Goal: Task Accomplishment & Management: Manage account settings

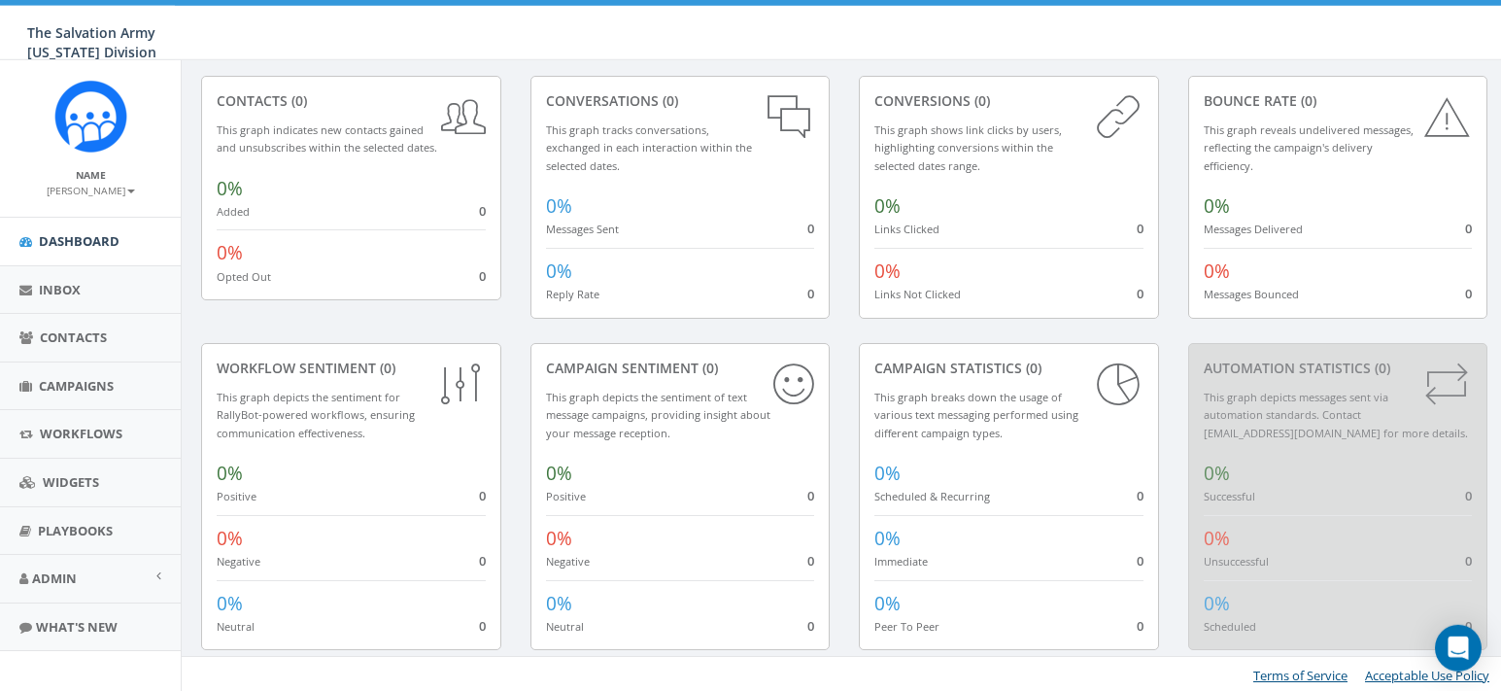
scroll to position [135, 0]
click at [46, 439] on span "Workflows" at bounding box center [81, 433] width 83 height 17
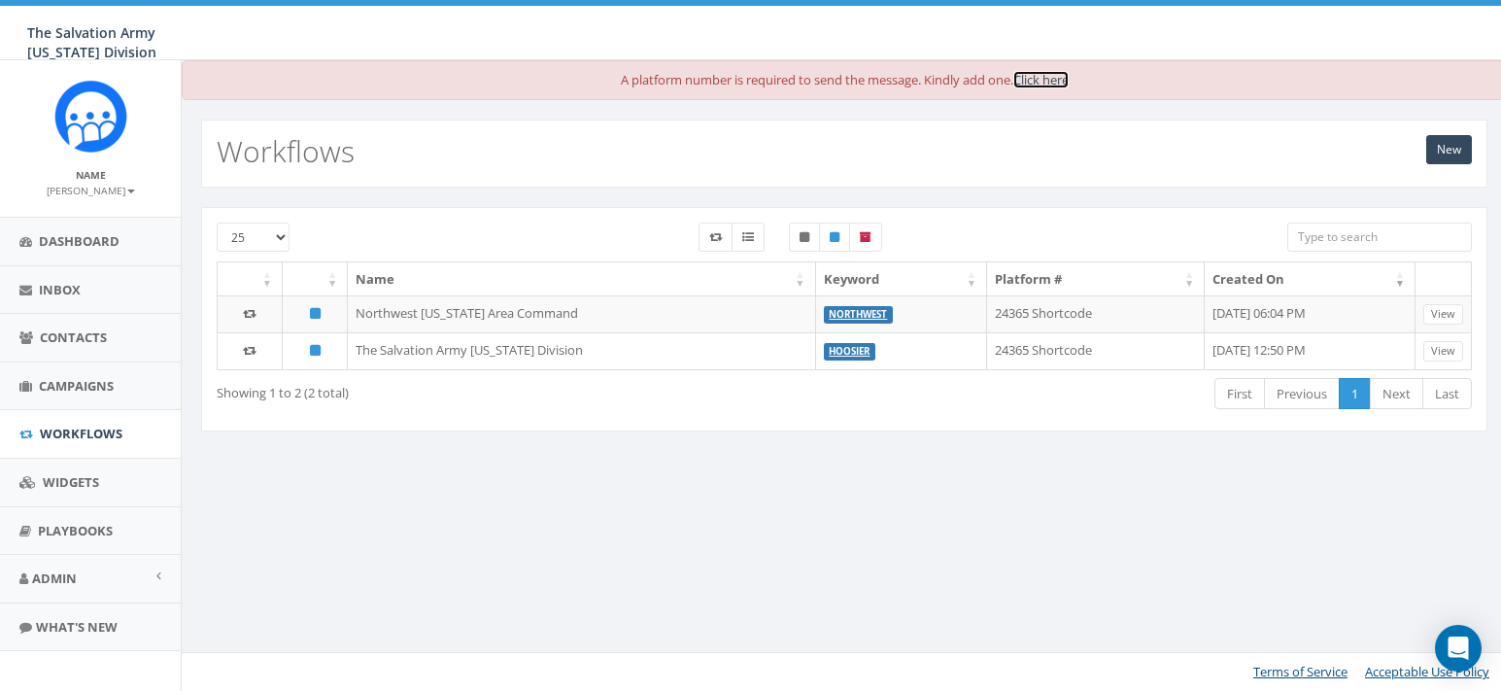
click at [1043, 83] on link "Click here" at bounding box center [1040, 79] width 55 height 17
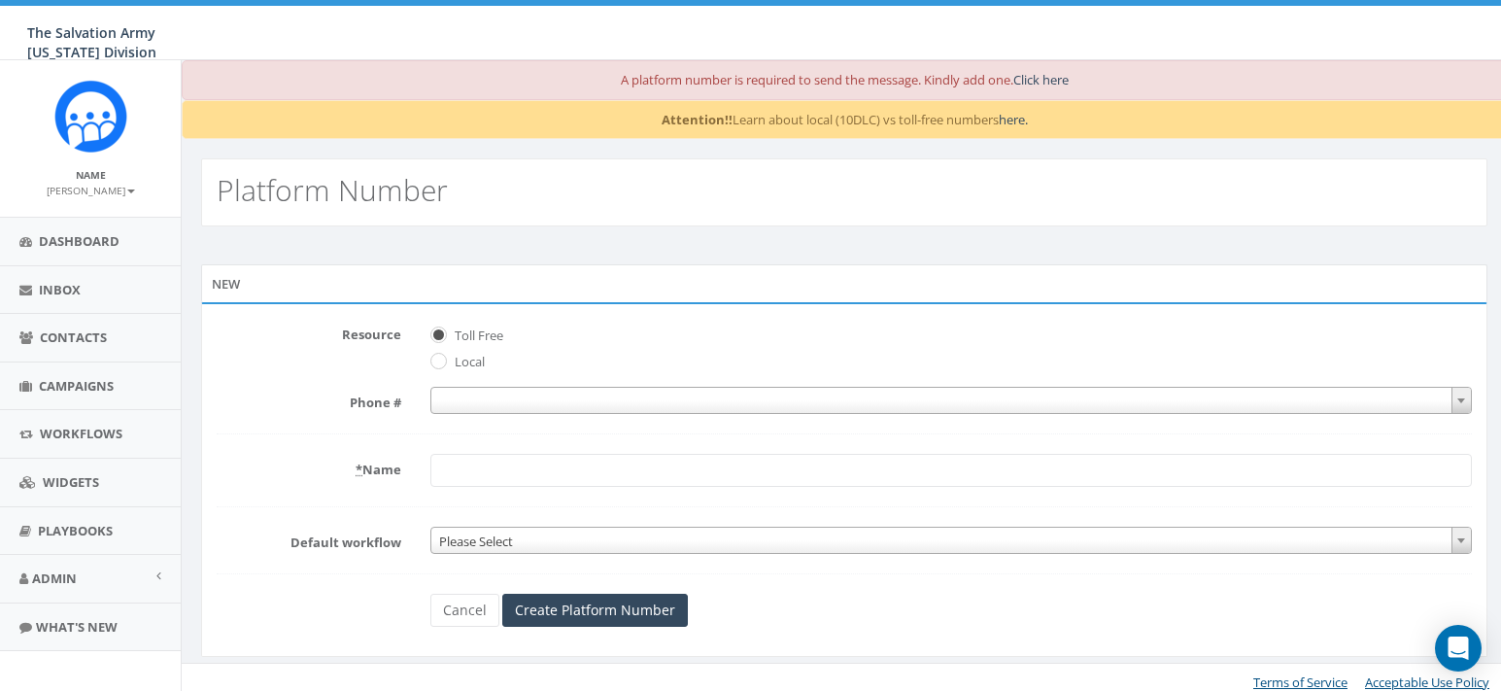
scroll to position [11, 0]
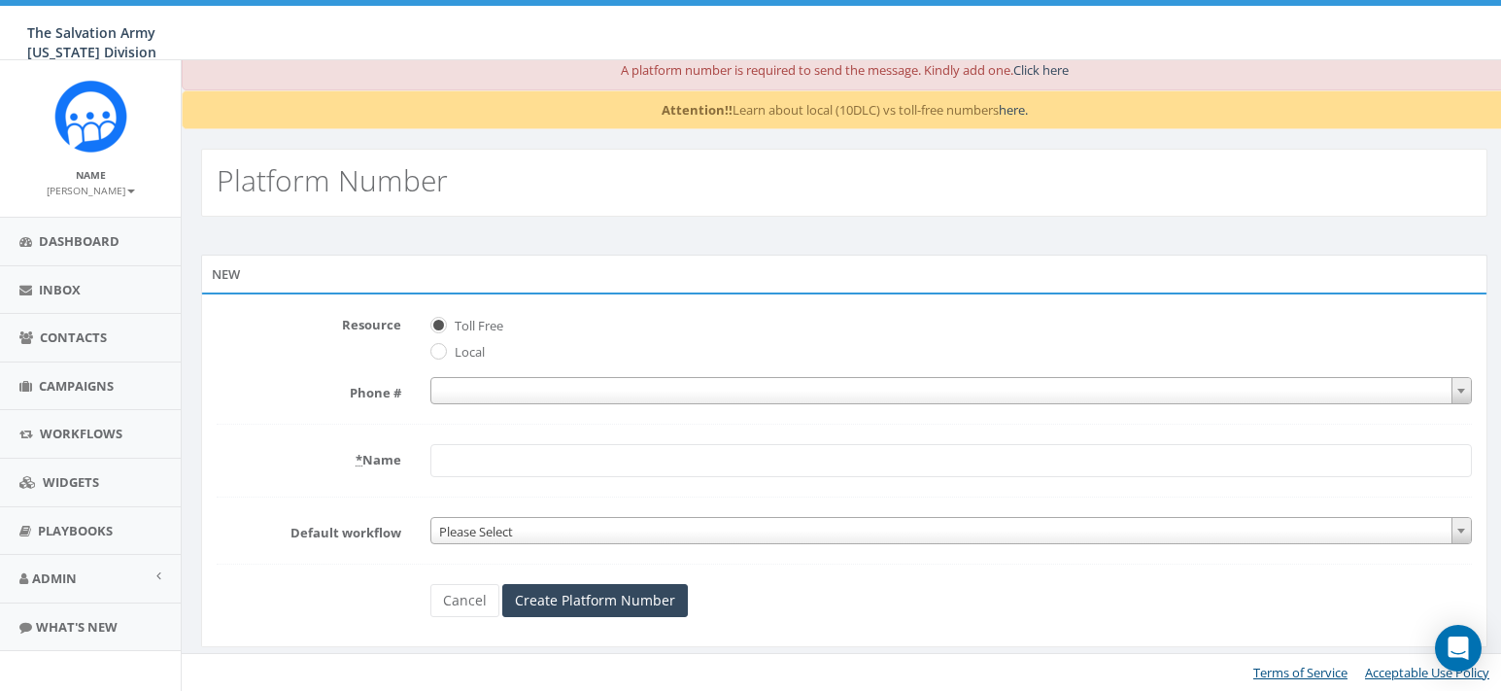
click at [359, 461] on abbr "*" at bounding box center [359, 459] width 7 height 17
click at [430, 461] on input "* Name" at bounding box center [950, 460] width 1041 height 33
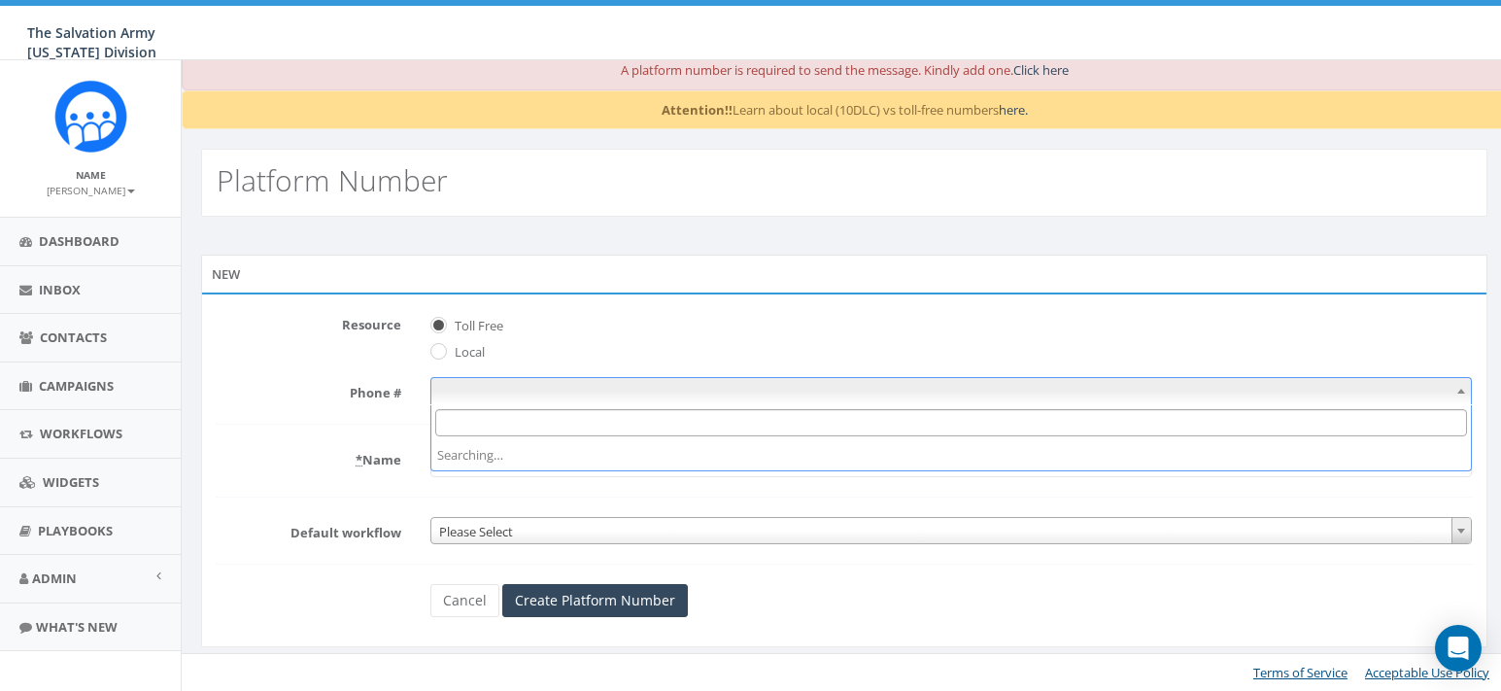
click at [1466, 390] on span at bounding box center [1460, 390] width 19 height 25
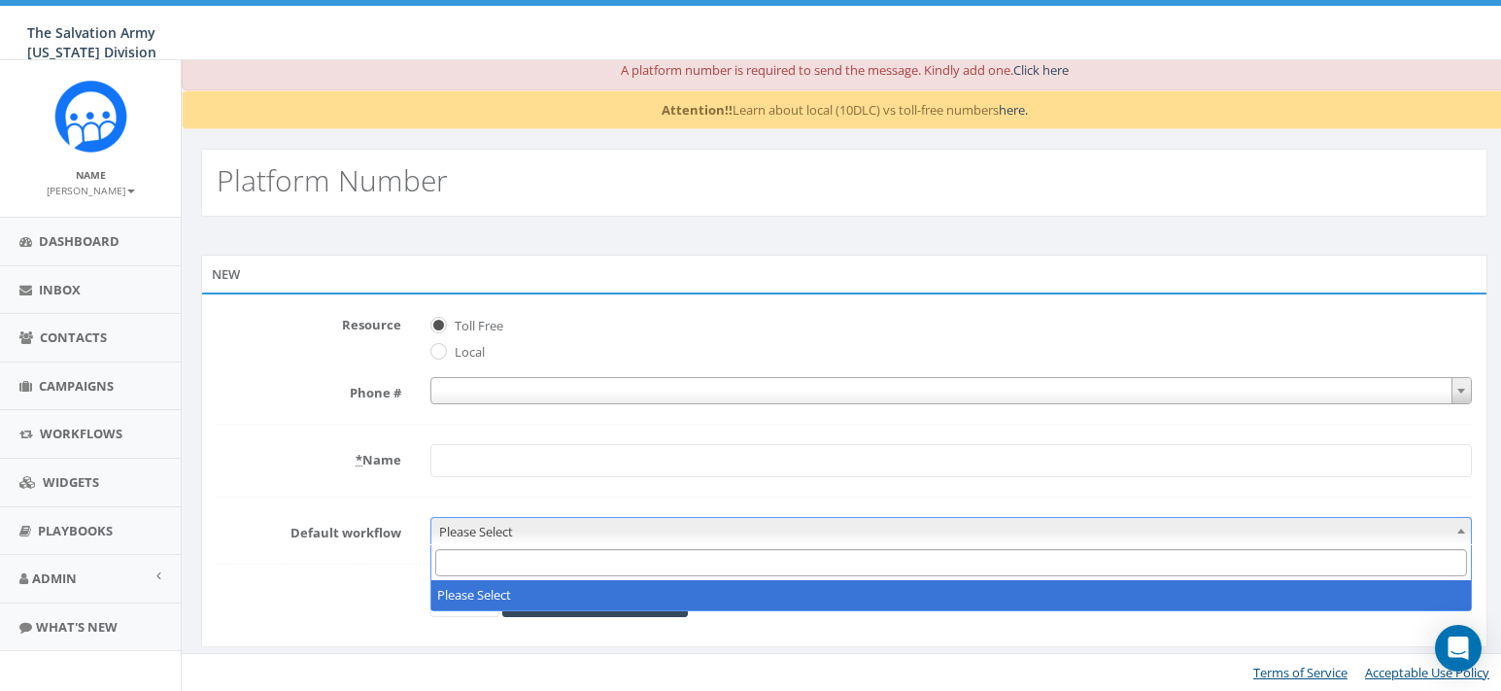
click at [1463, 528] on span at bounding box center [1460, 530] width 19 height 25
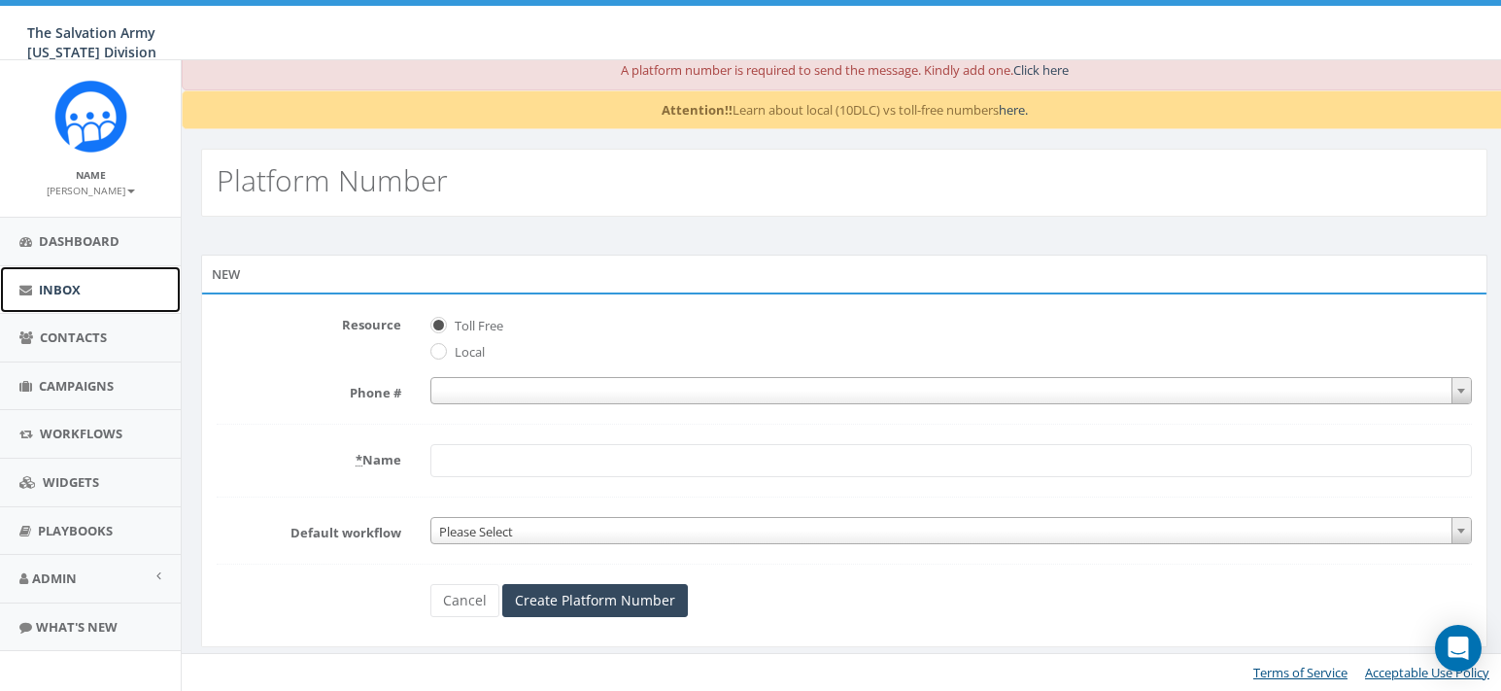
click at [65, 283] on span "Inbox" at bounding box center [60, 289] width 42 height 17
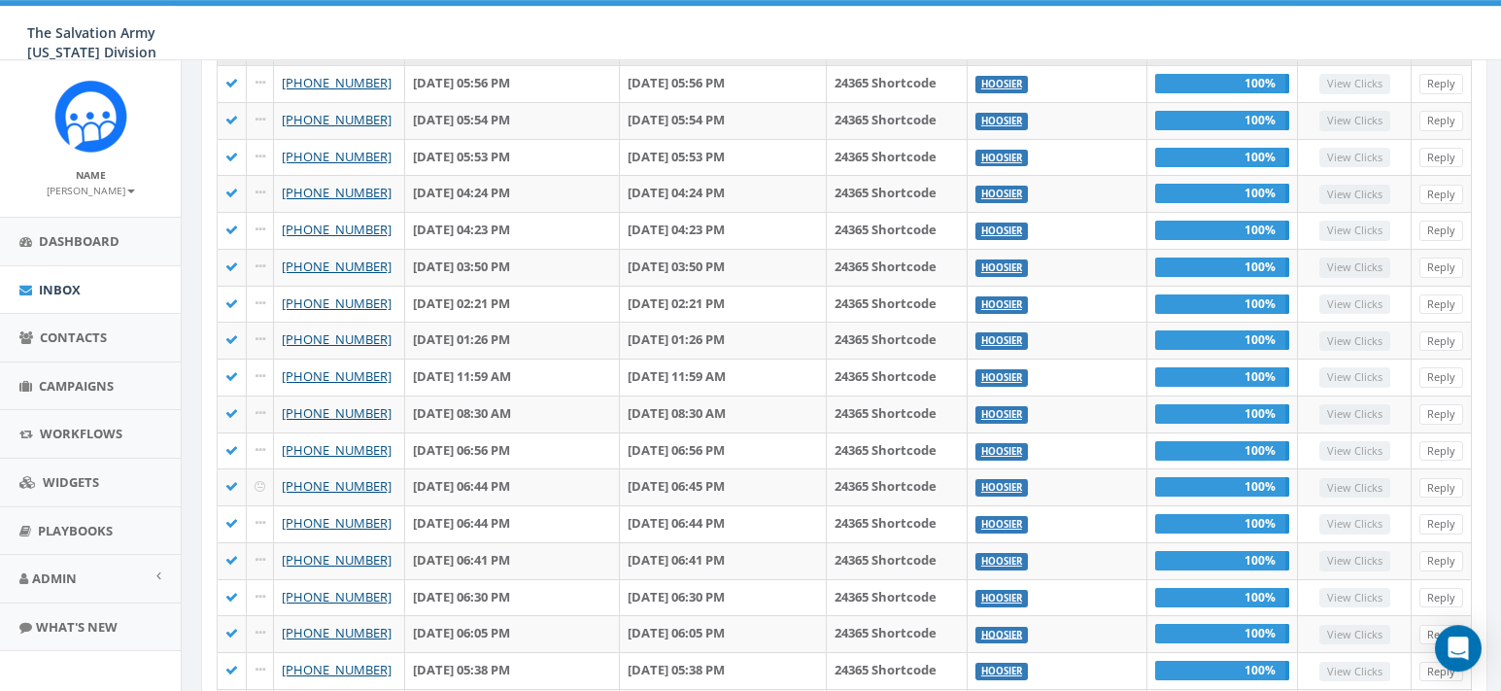
scroll to position [396, 0]
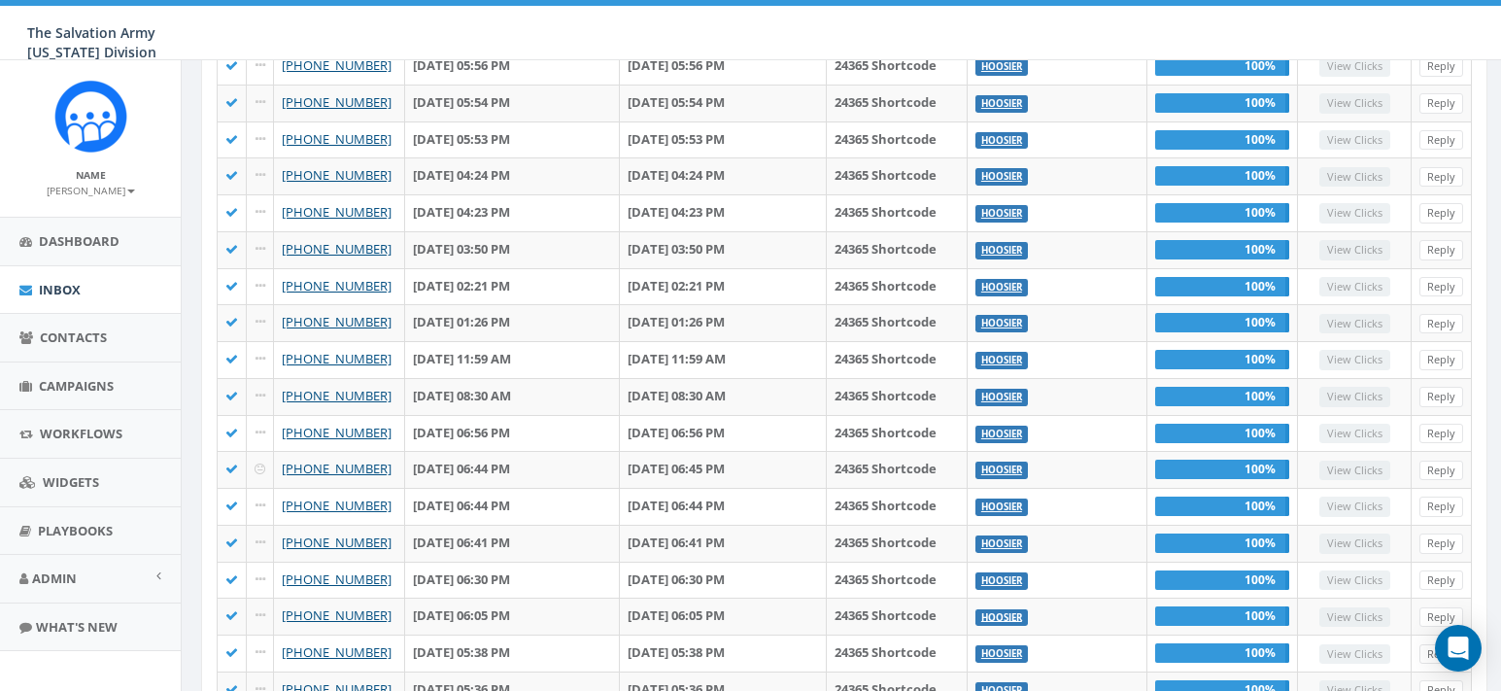
click at [89, 186] on small "[PERSON_NAME]" at bounding box center [91, 191] width 88 height 14
click at [48, 222] on link "Profile" at bounding box center [97, 220] width 154 height 24
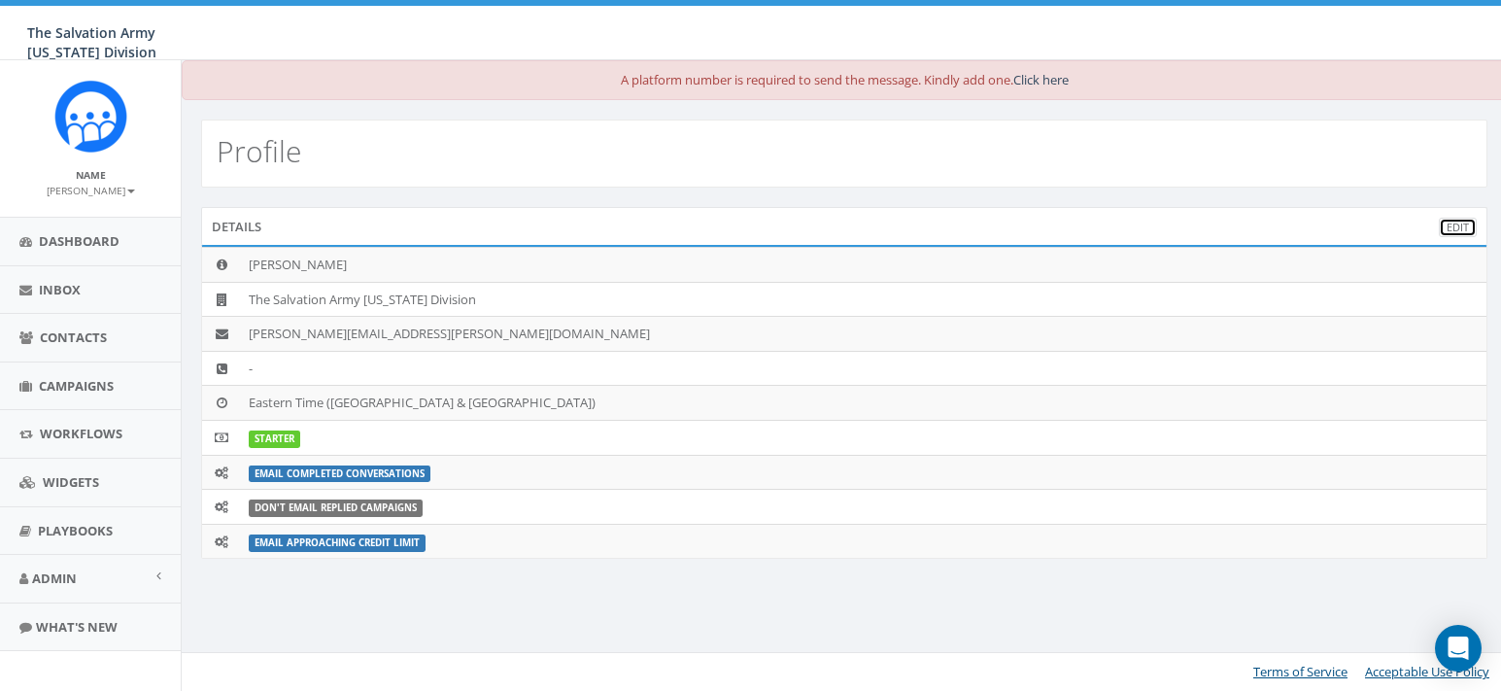
click at [1465, 222] on link "Edit" at bounding box center [1458, 228] width 38 height 20
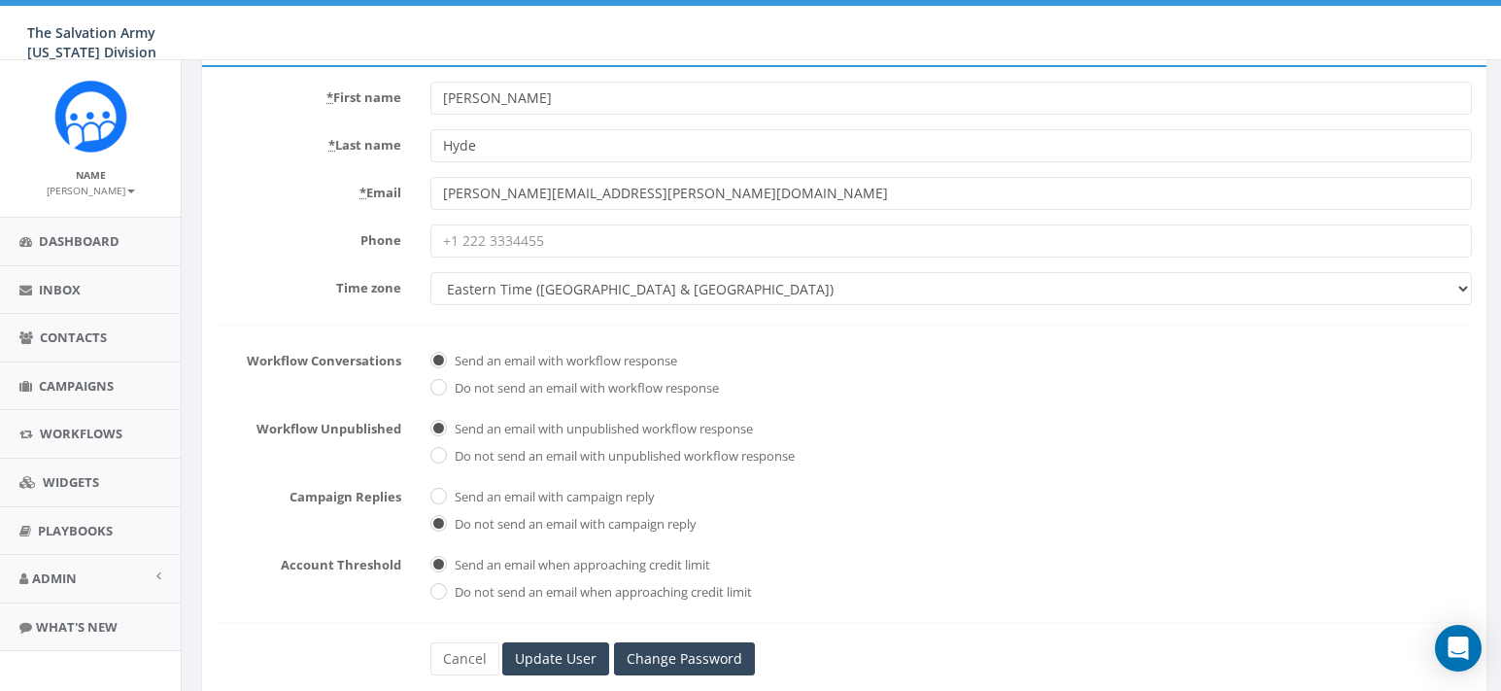
scroll to position [258, 0]
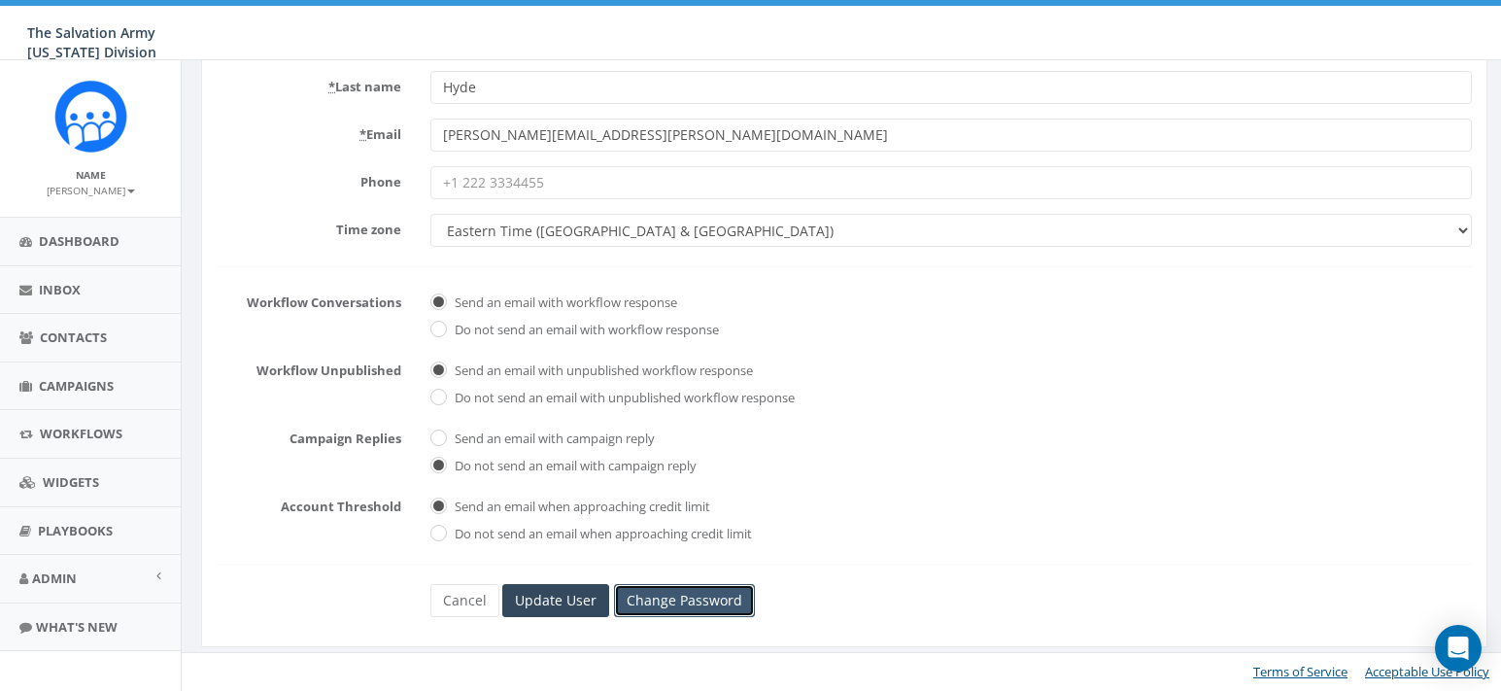
click at [717, 592] on link "Change Password" at bounding box center [684, 600] width 141 height 33
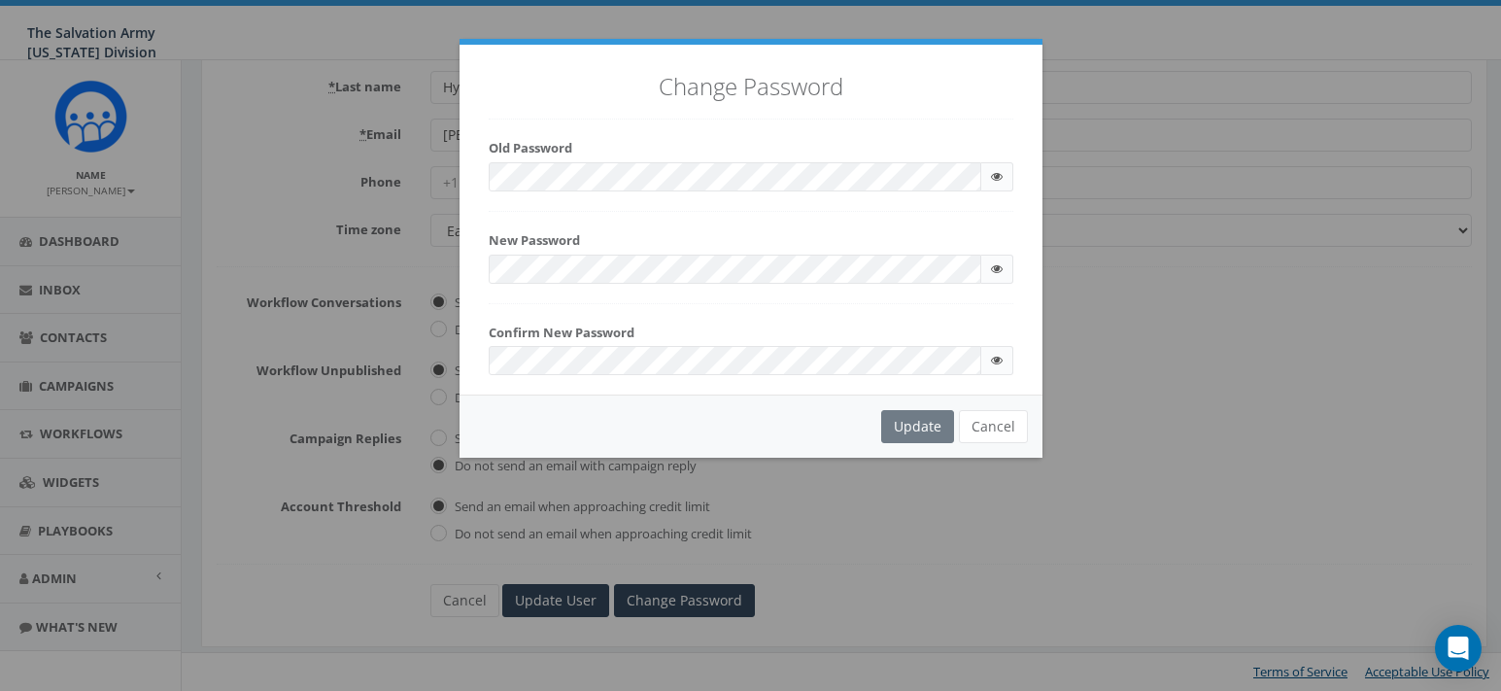
click at [991, 182] on icon at bounding box center [997, 177] width 12 height 12
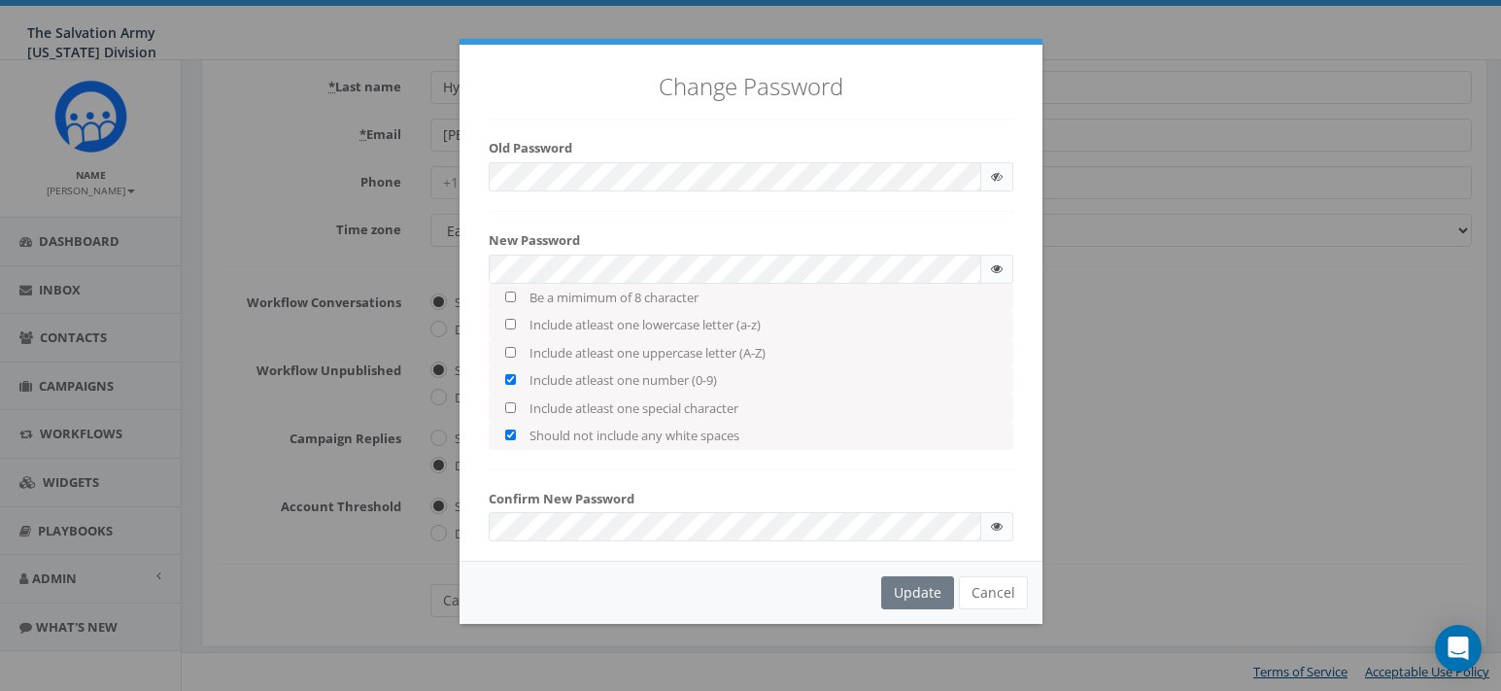
checkbox input "true"
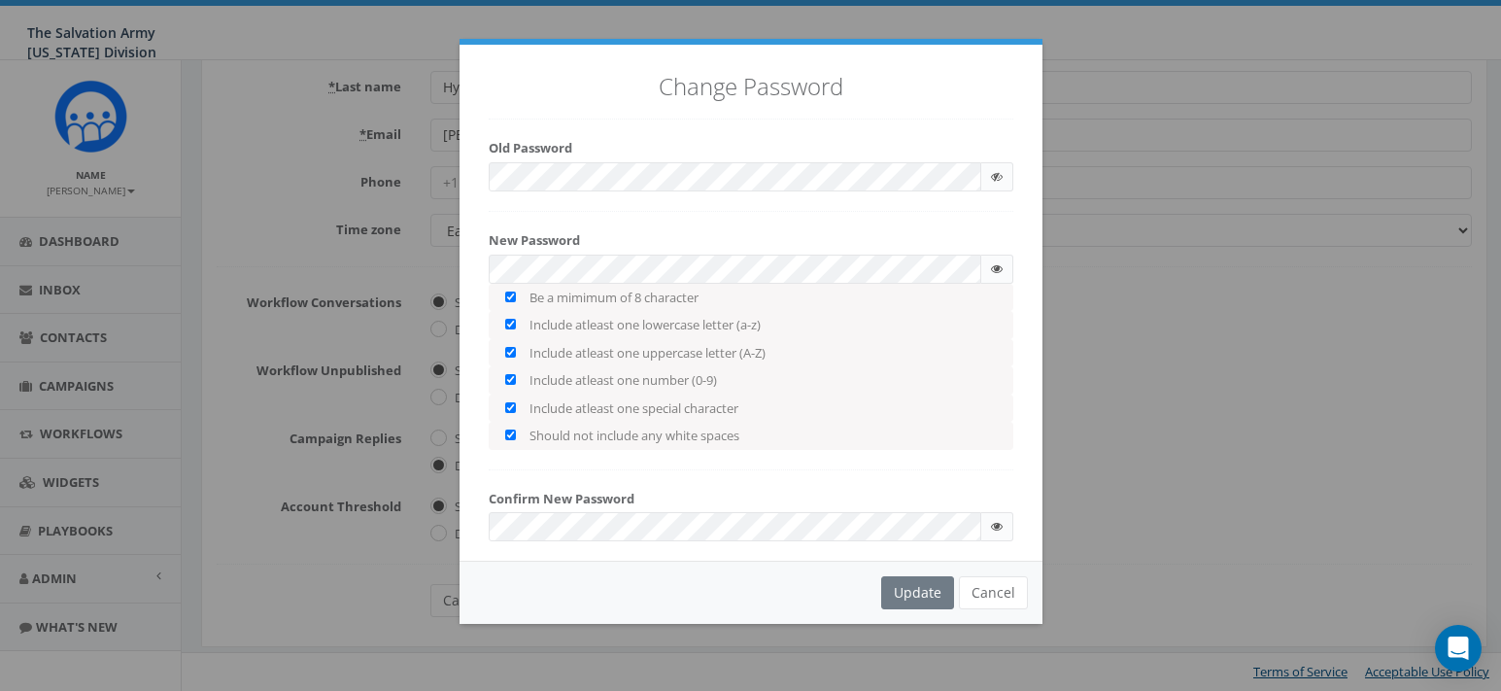
checkbox input "true"
click at [996, 264] on icon at bounding box center [997, 269] width 12 height 12
click at [779, 474] on div "Change Password Old Password New Password Be a mimimum of 8 character Include a…" at bounding box center [751, 300] width 583 height 511
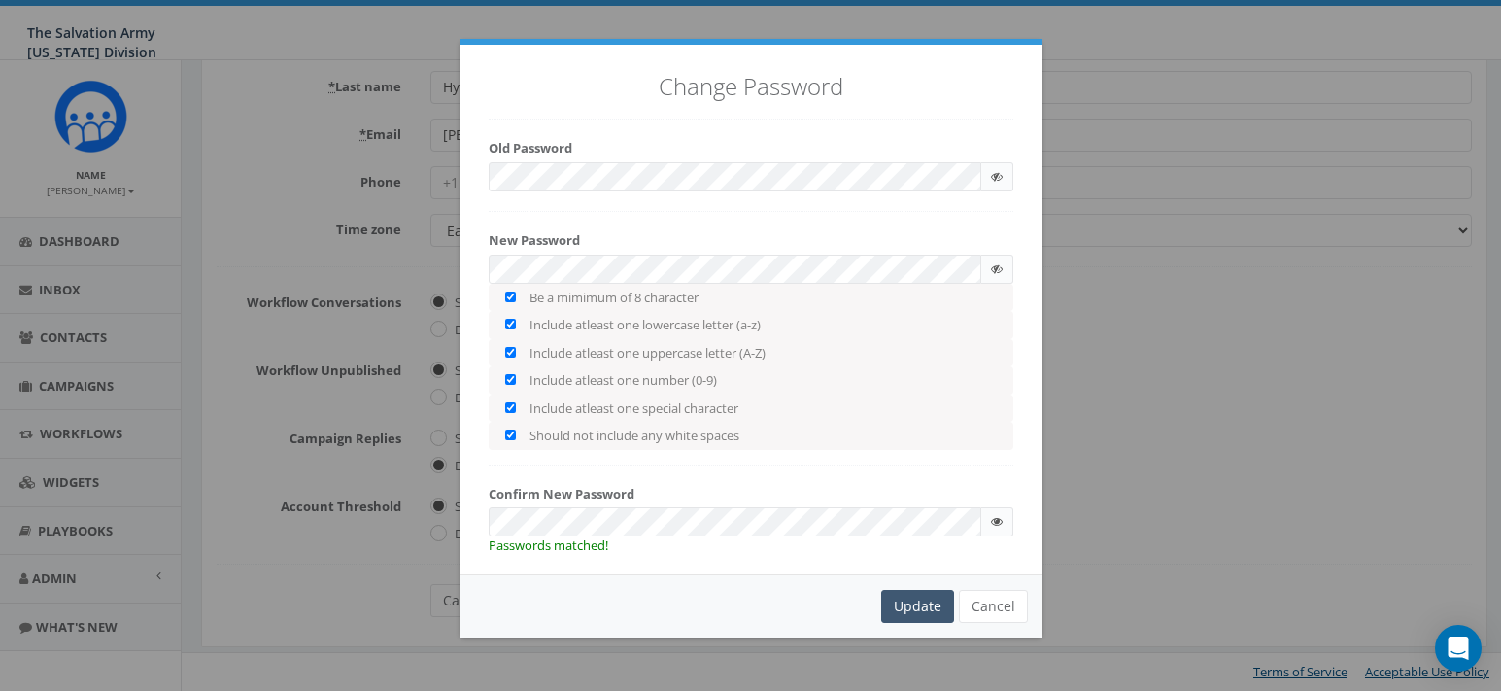
click at [913, 595] on div "Update" at bounding box center [917, 606] width 73 height 33
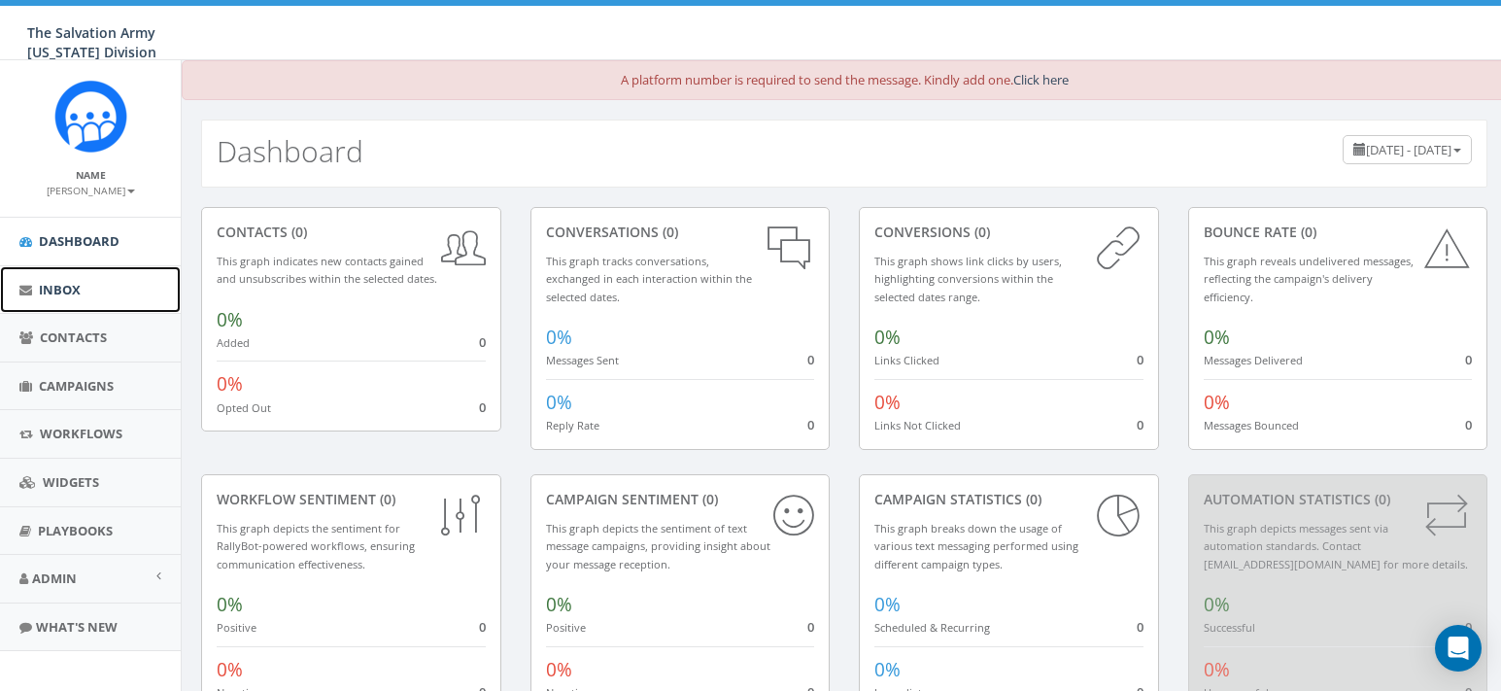
click at [38, 287] on link "Inbox" at bounding box center [90, 290] width 181 height 48
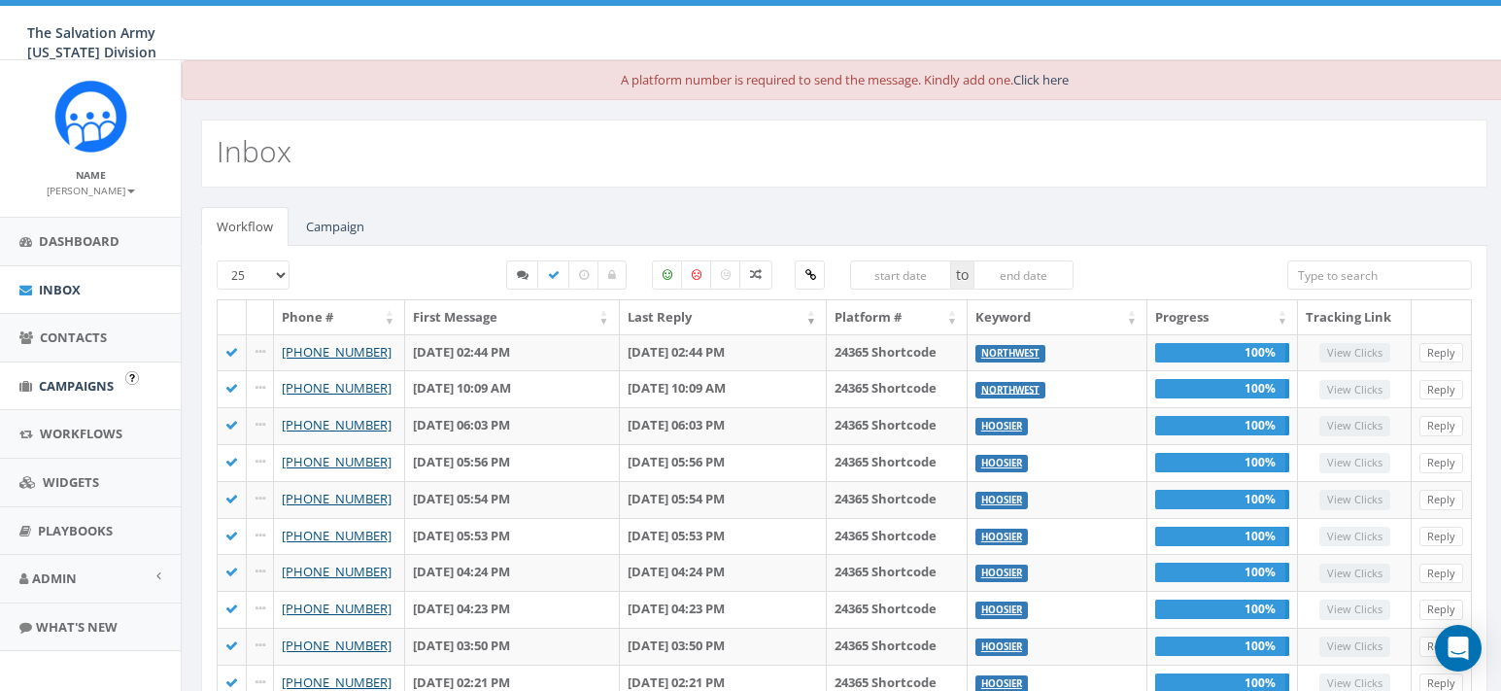
scroll to position [15, 0]
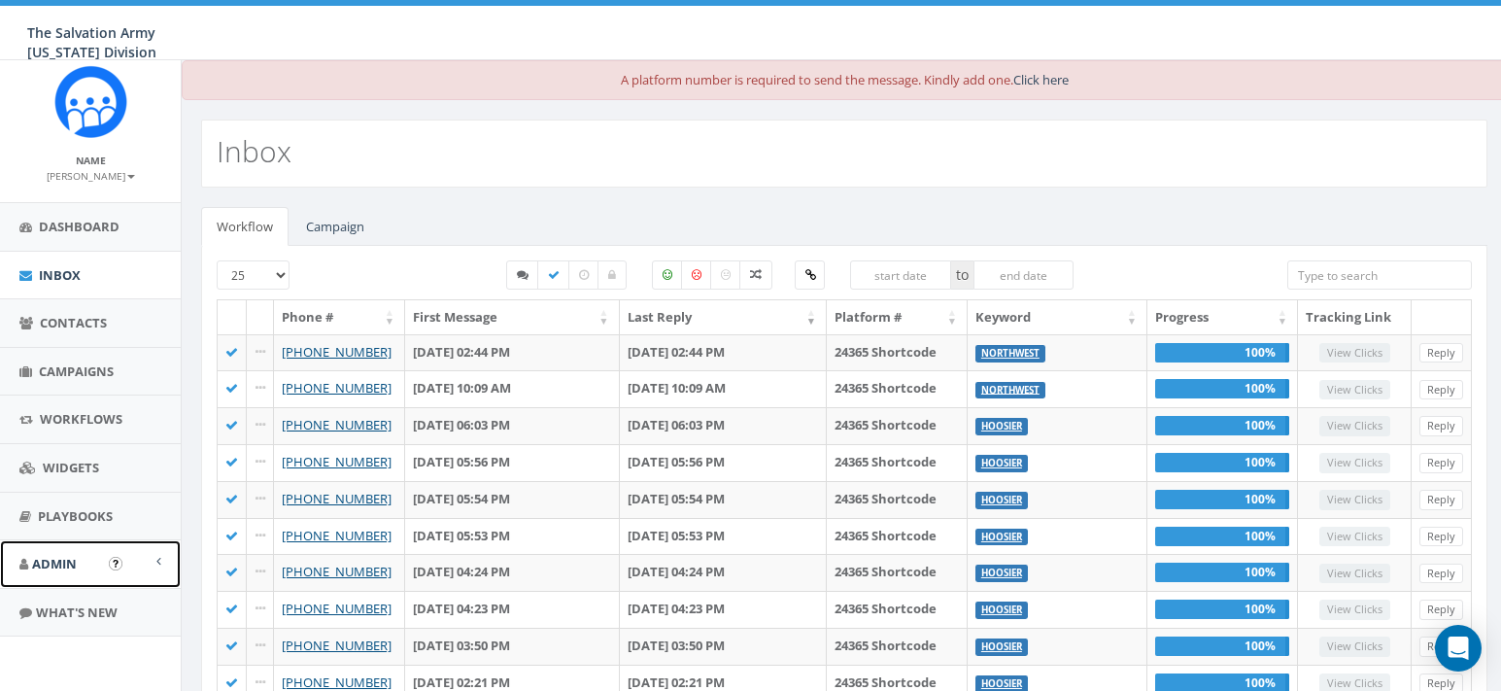
click at [51, 570] on span "Admin" at bounding box center [54, 563] width 45 height 17
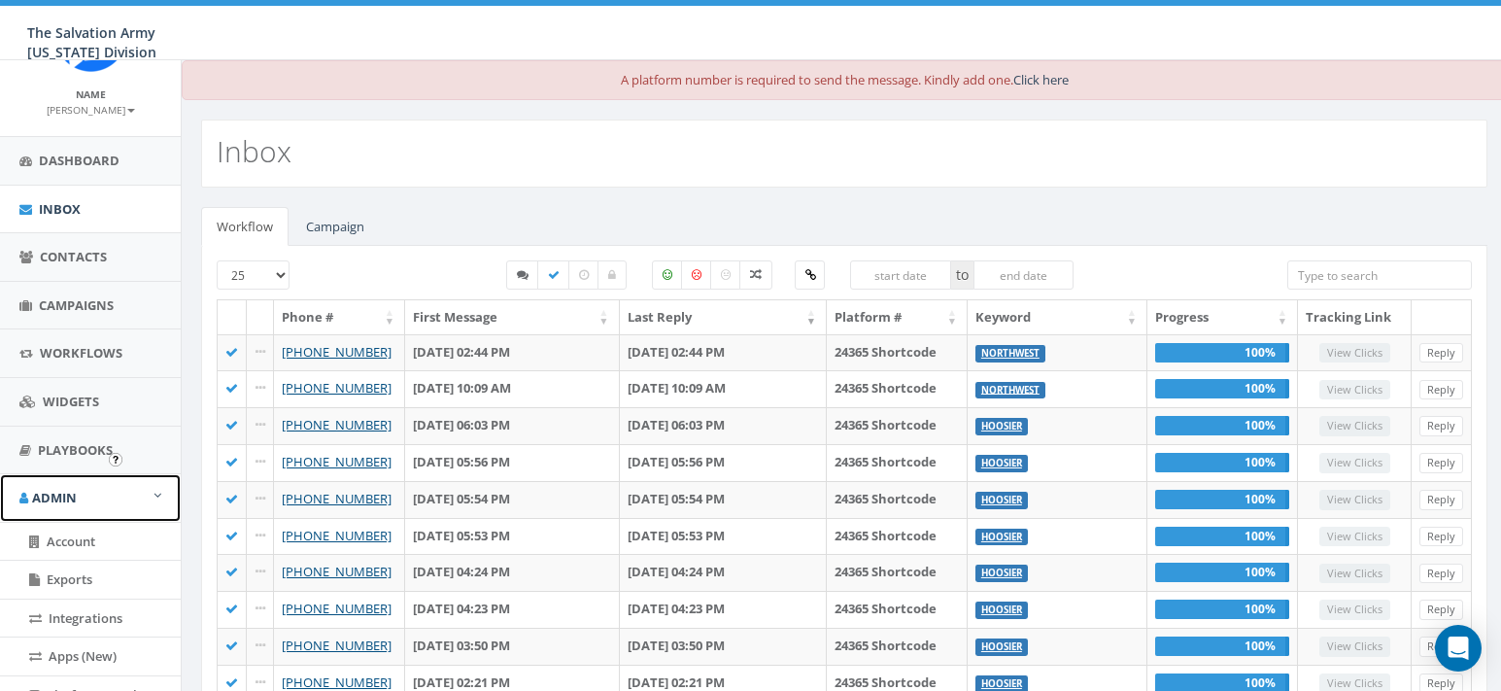
scroll to position [119, 0]
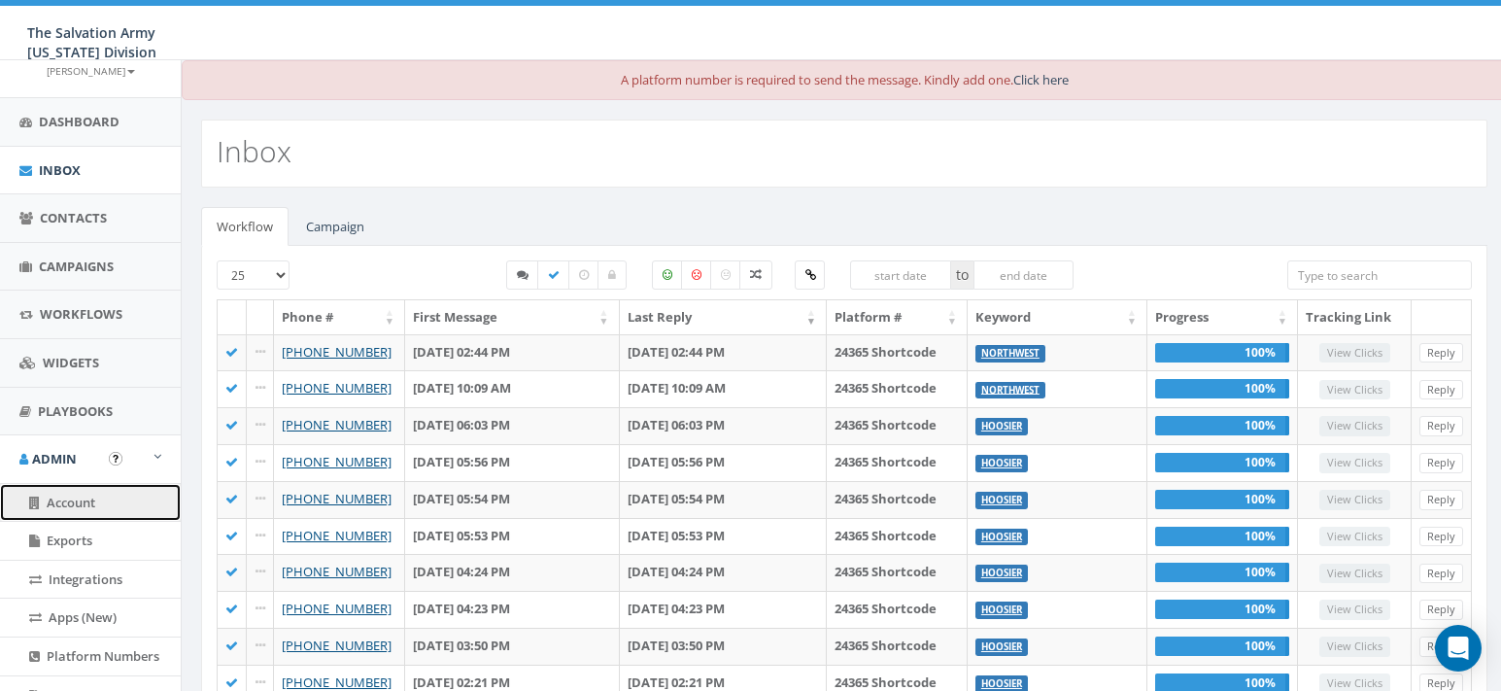
click at [51, 507] on span "Account" at bounding box center [71, 502] width 49 height 17
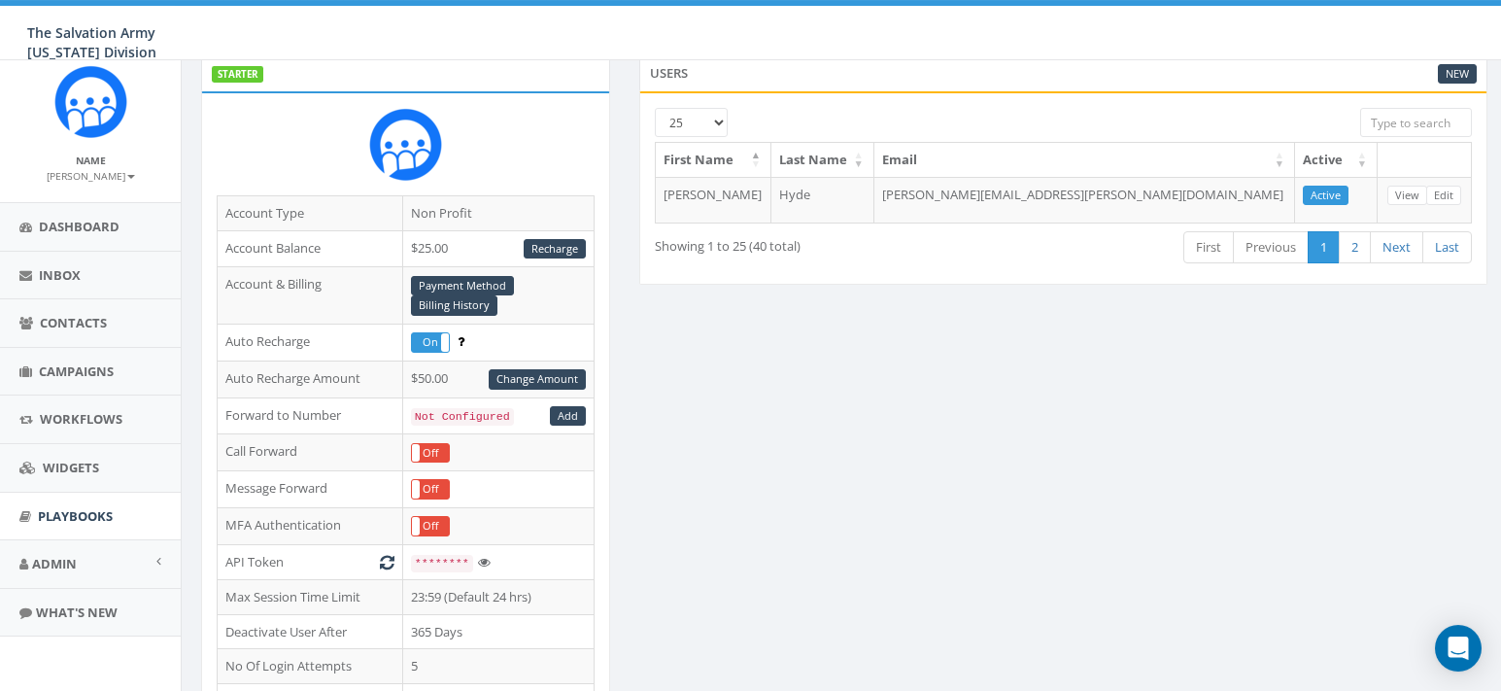
scroll to position [198, 0]
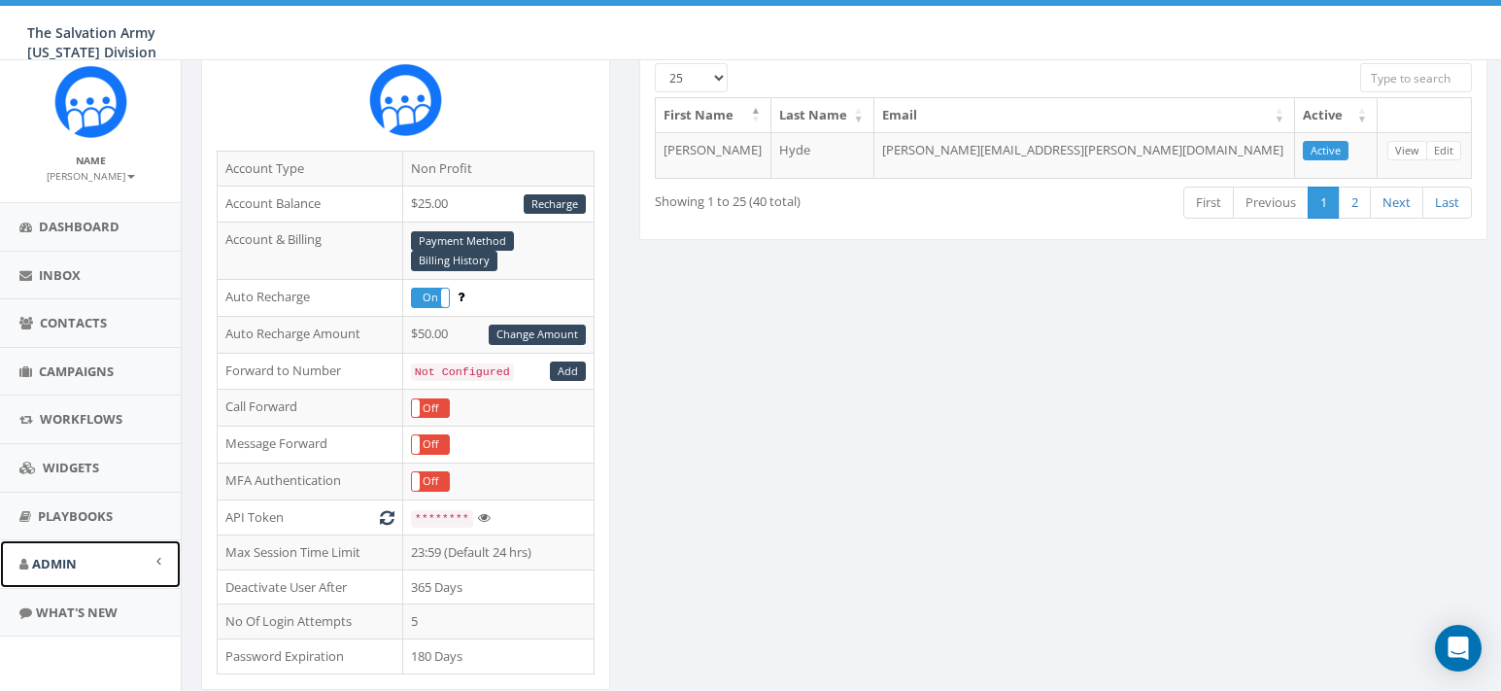
click at [154, 559] on link "Admin" at bounding box center [90, 564] width 181 height 48
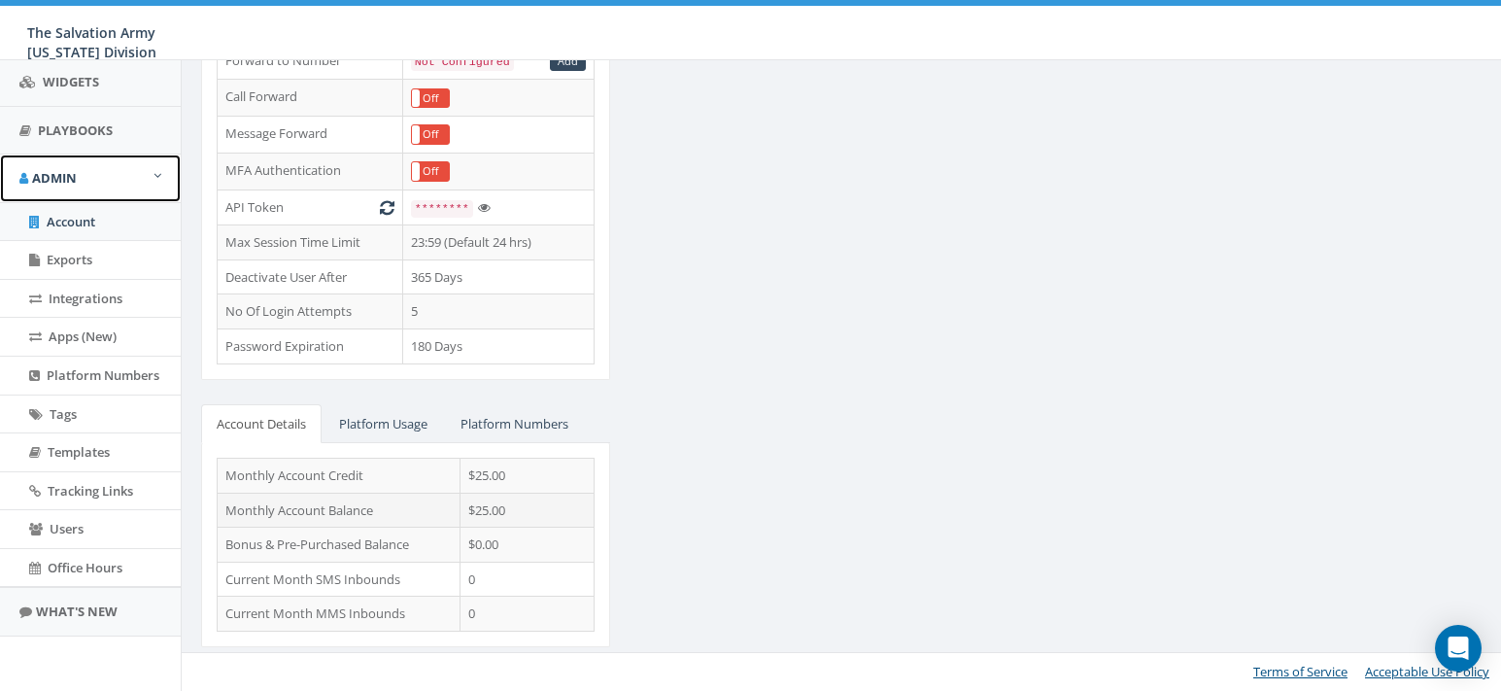
scroll to position [0, 0]
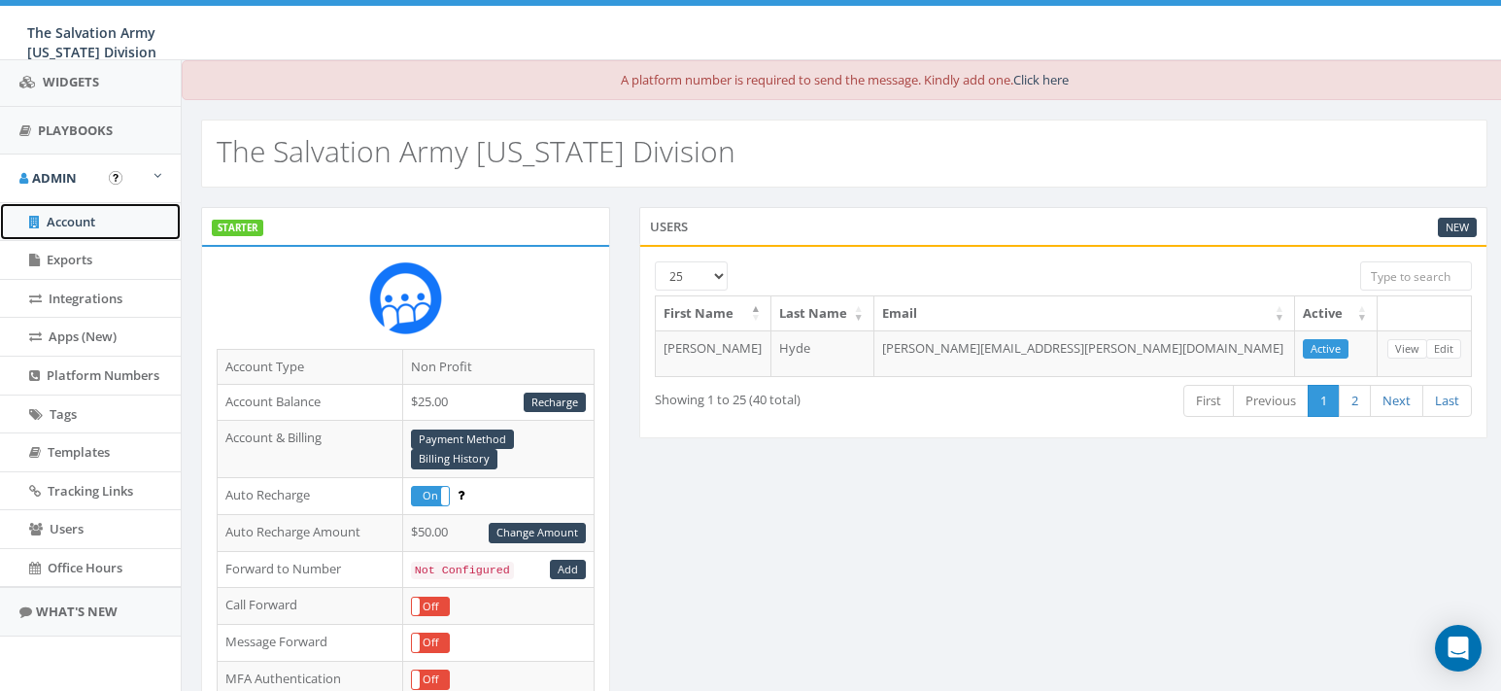
click at [69, 217] on span "Account" at bounding box center [71, 221] width 49 height 17
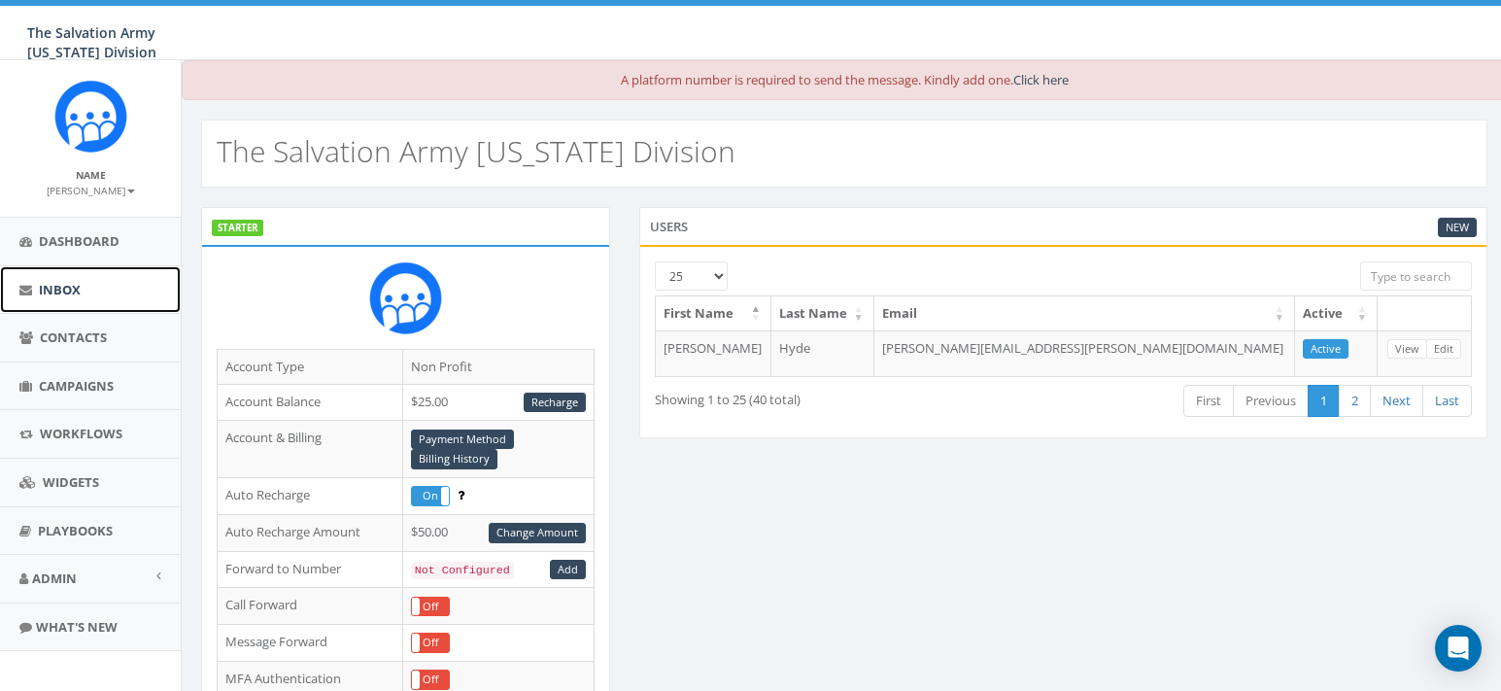
click at [74, 288] on span "Inbox" at bounding box center [60, 289] width 42 height 17
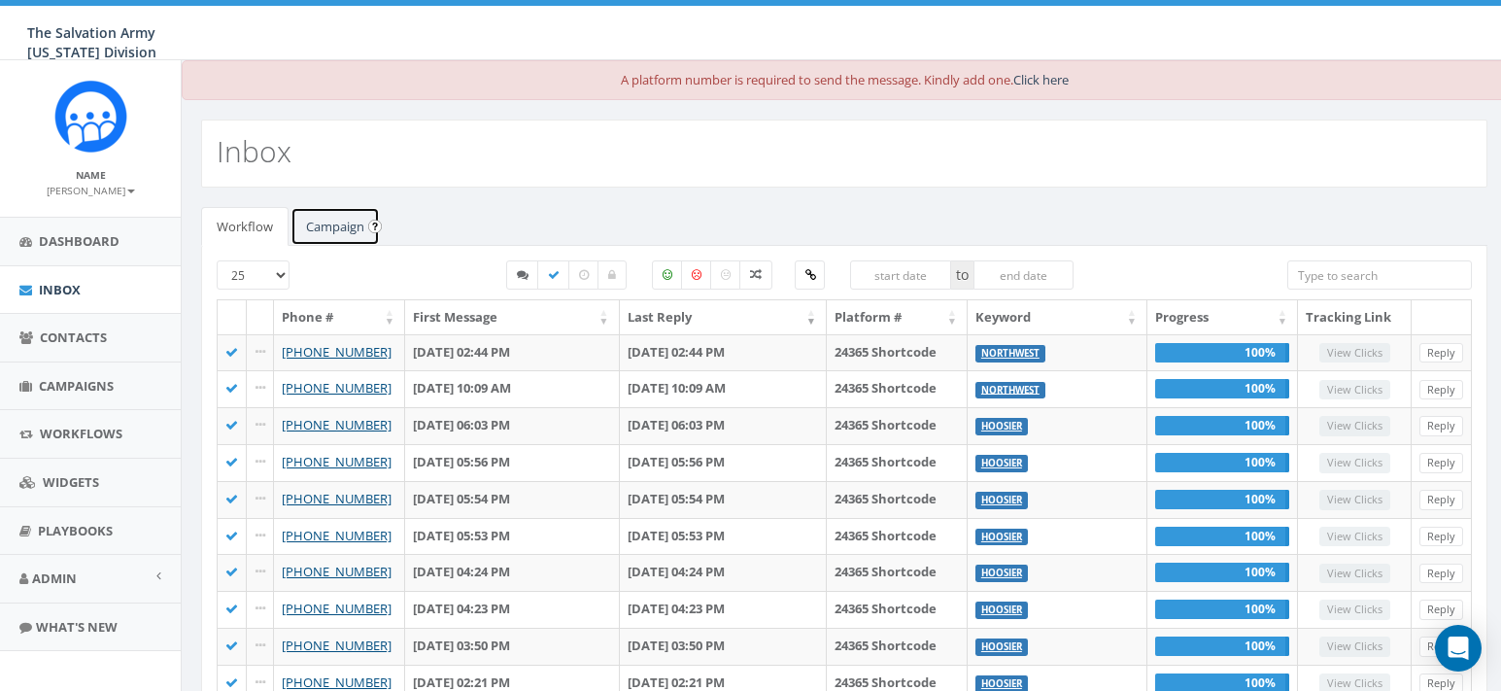
click at [342, 227] on link "Campaign" at bounding box center [334, 227] width 89 height 40
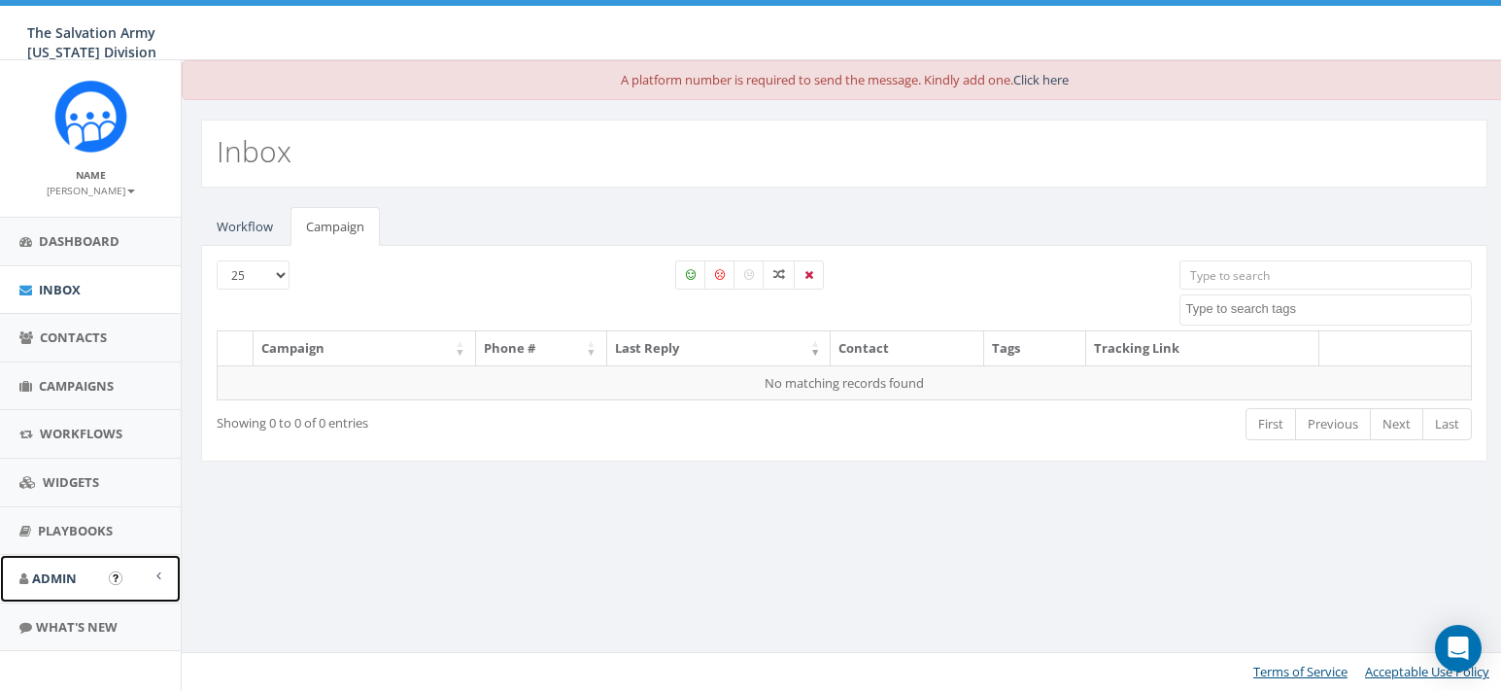
click at [74, 570] on span "Admin" at bounding box center [54, 577] width 45 height 17
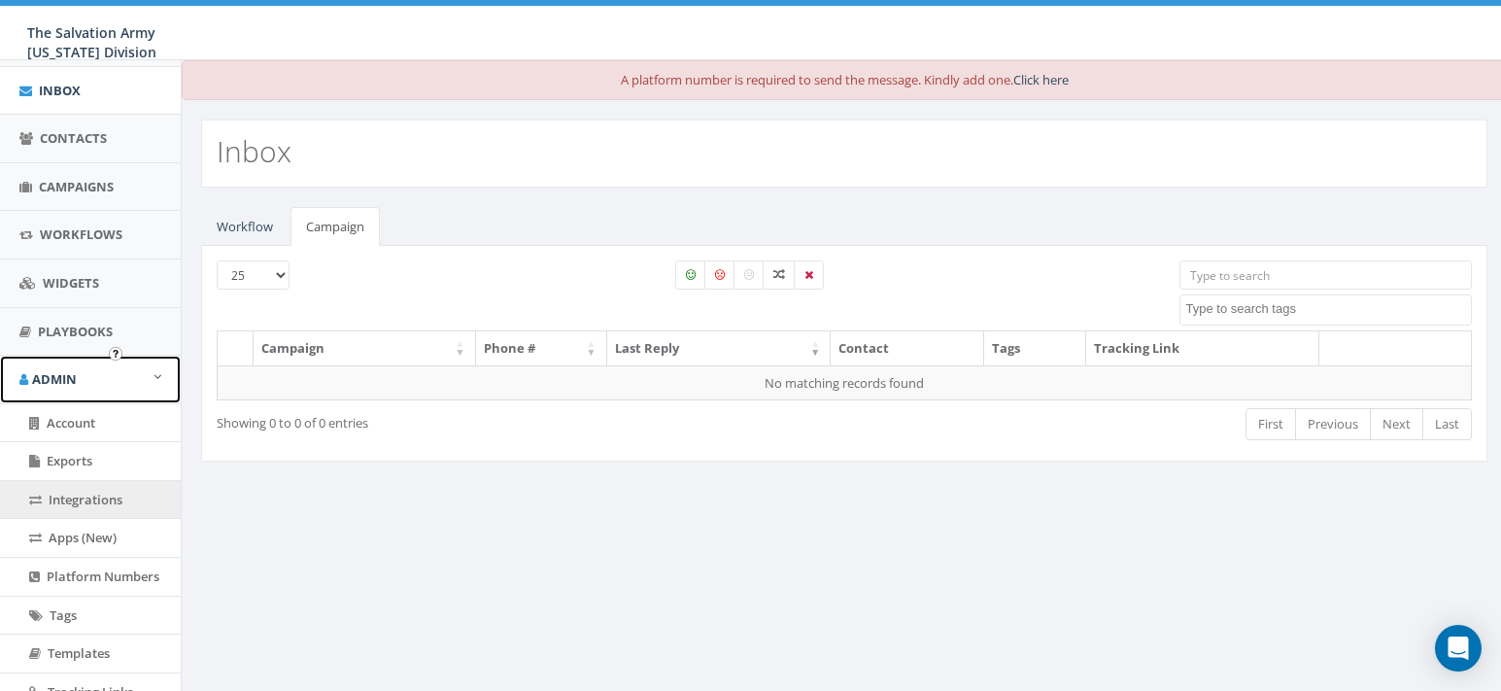
scroll to position [315, 0]
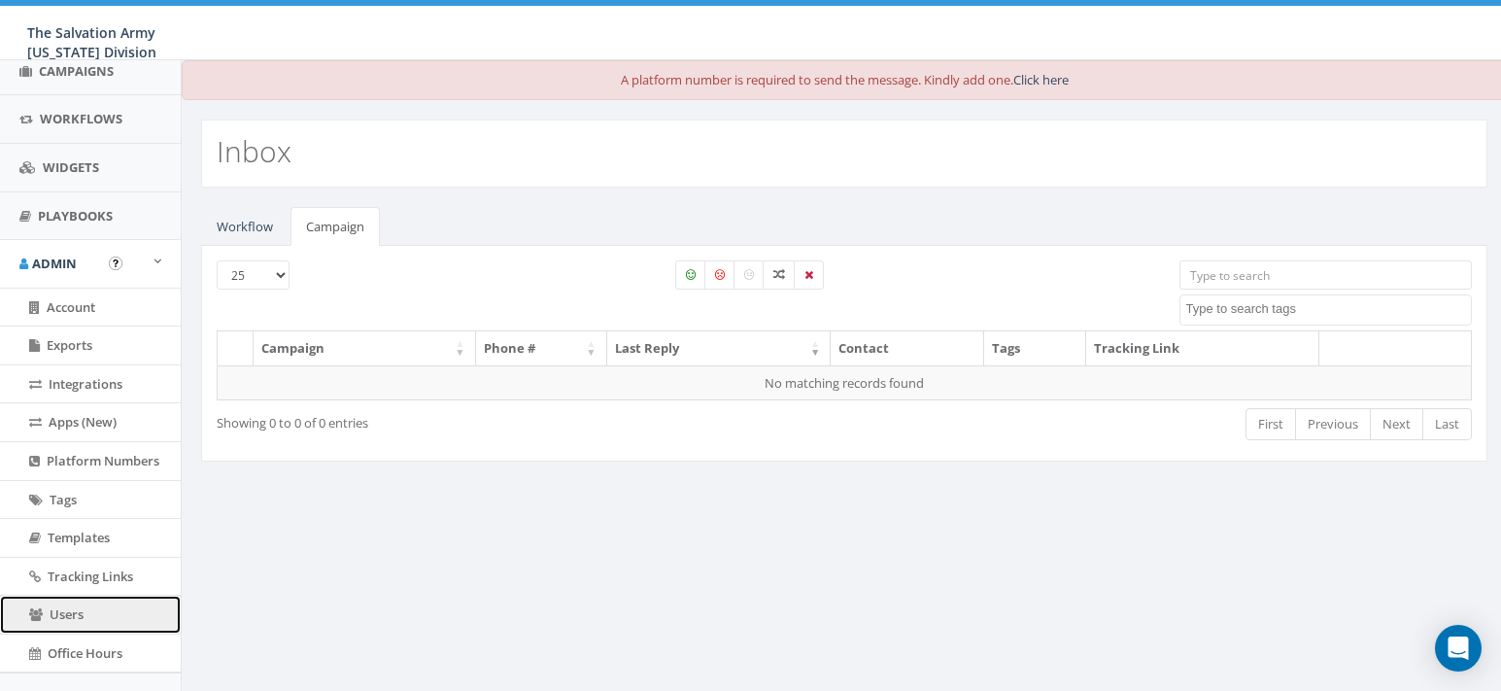
click at [101, 604] on link "Users" at bounding box center [90, 615] width 181 height 38
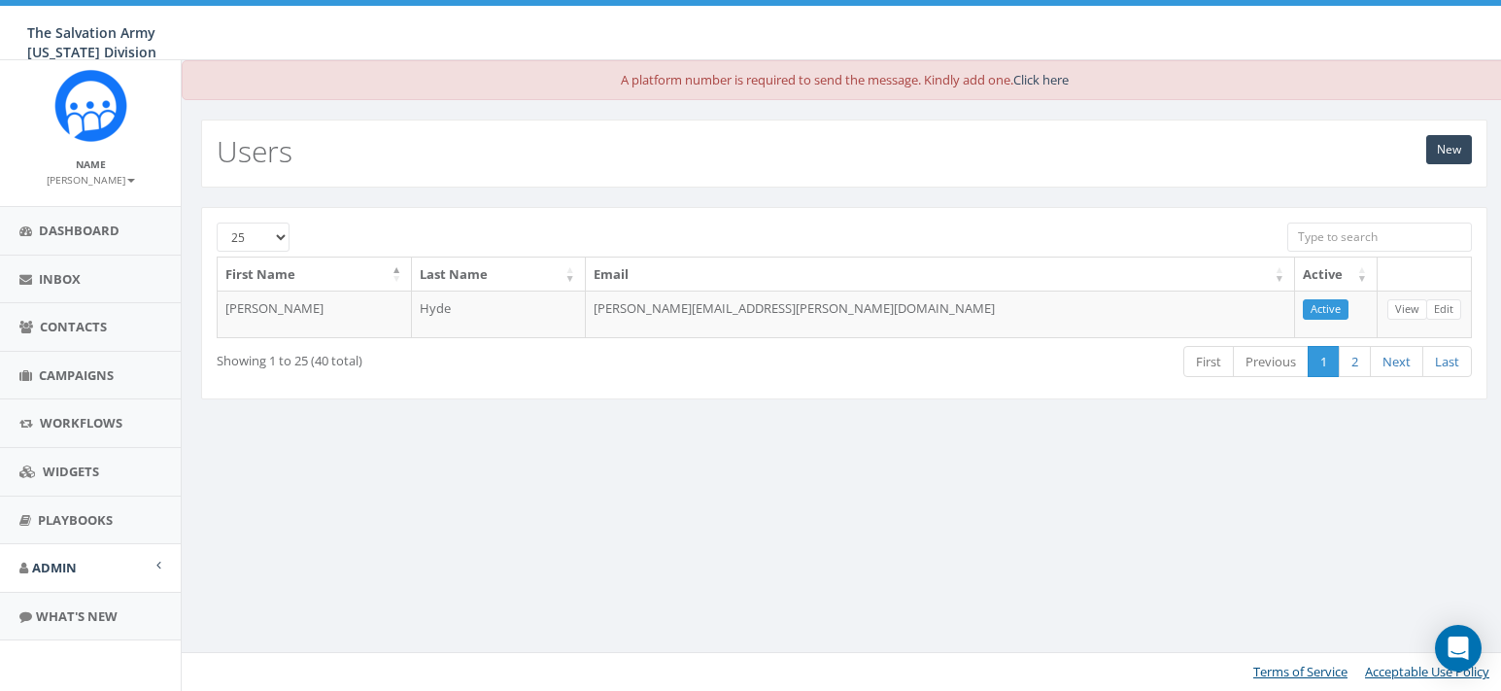
scroll to position [15, 0]
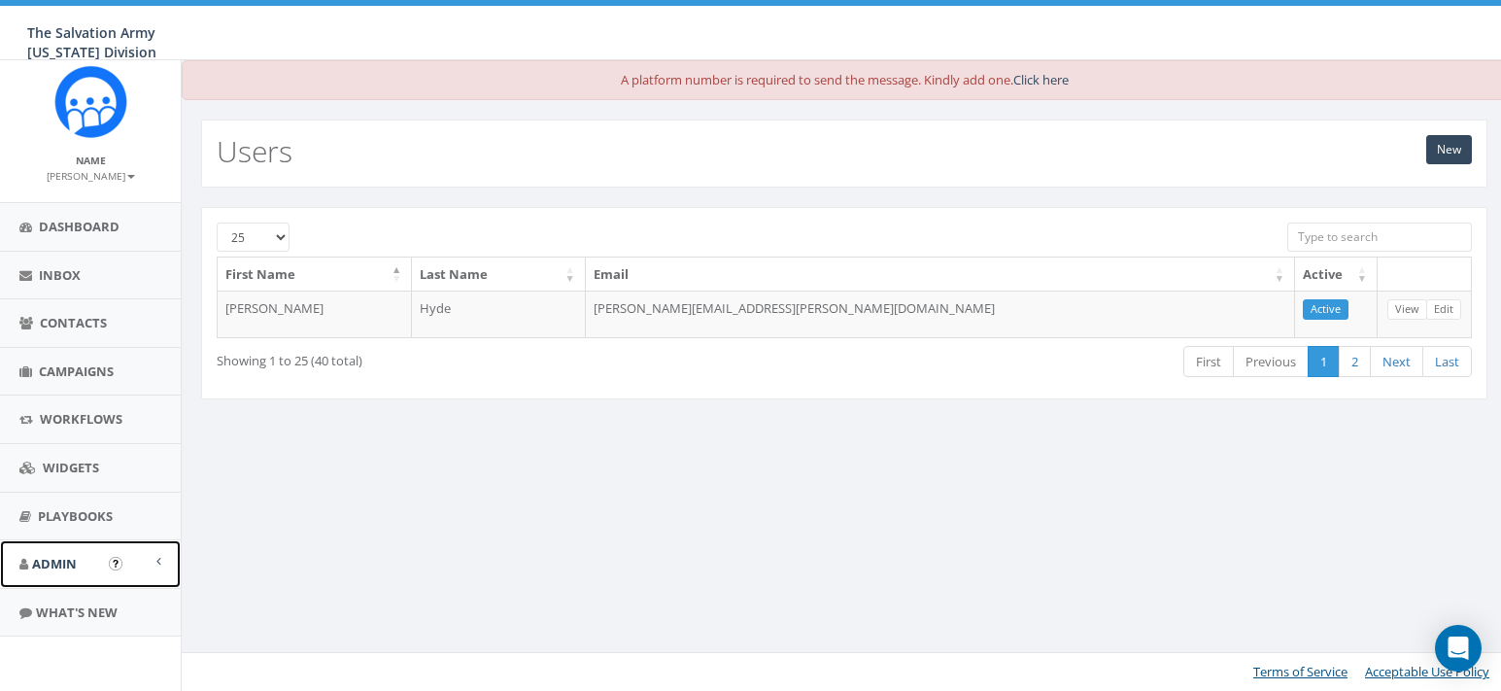
click at [158, 560] on span at bounding box center [158, 561] width 5 height 13
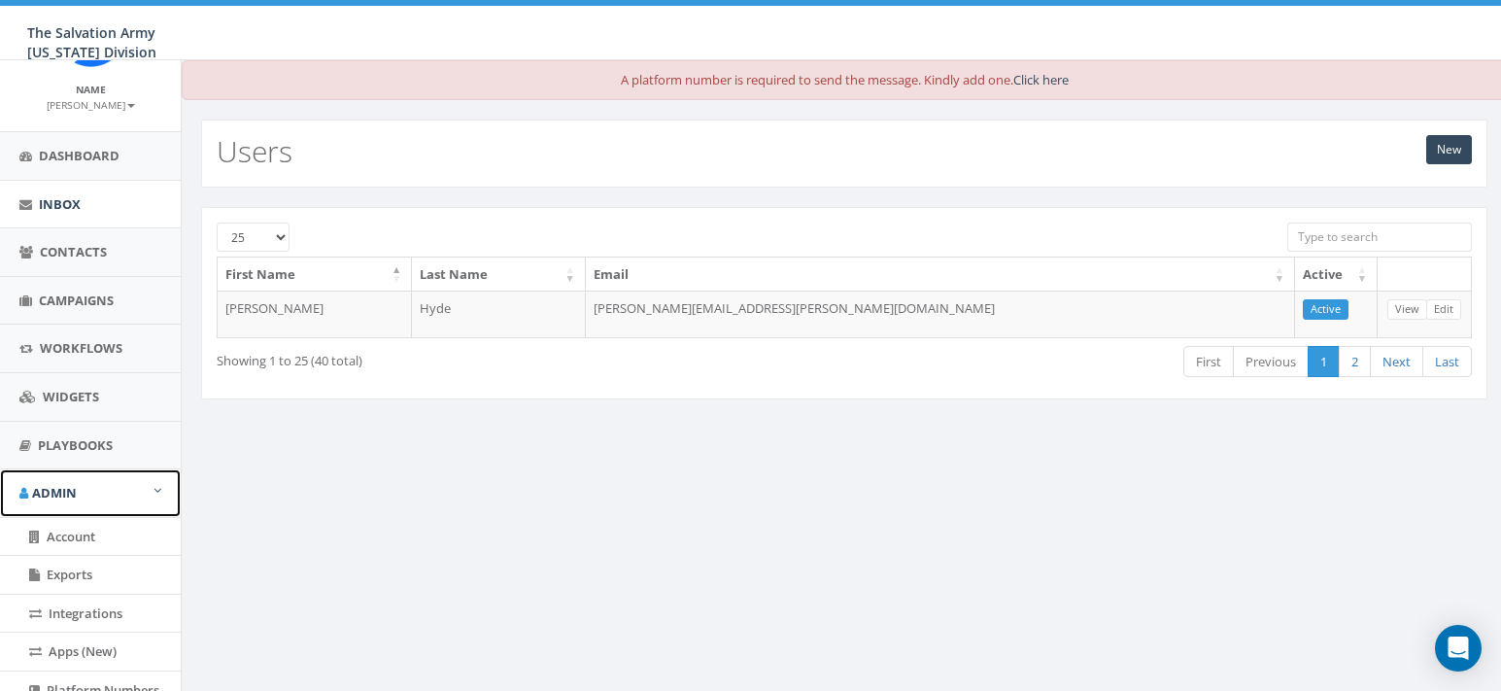
scroll to position [0, 0]
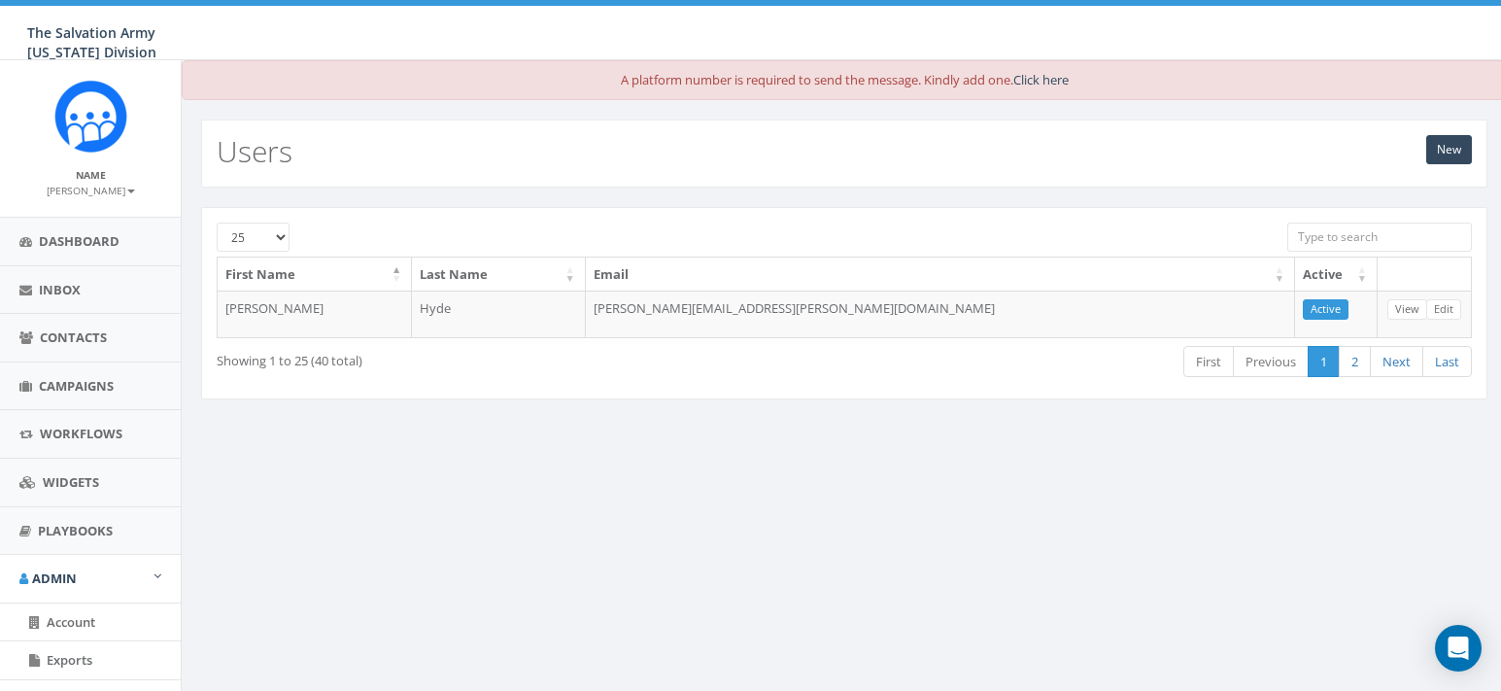
click at [120, 191] on small "[PERSON_NAME]" at bounding box center [91, 191] width 88 height 14
click at [57, 238] on span "Dashboard" at bounding box center [79, 240] width 81 height 17
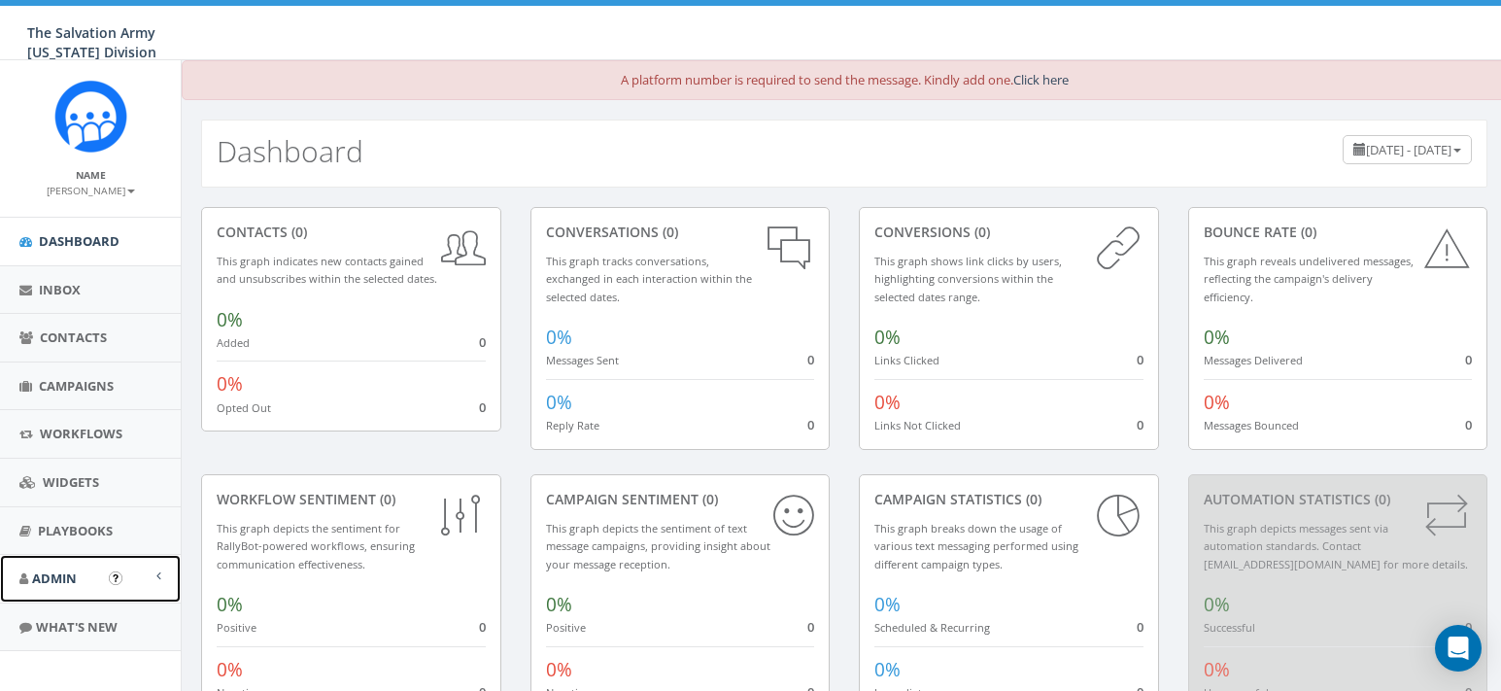
click at [67, 571] on span "Admin" at bounding box center [54, 577] width 45 height 17
drag, startPoint x: 80, startPoint y: 614, endPoint x: 93, endPoint y: 612, distance: 13.7
click at [81, 614] on span "Account" at bounding box center [71, 621] width 49 height 17
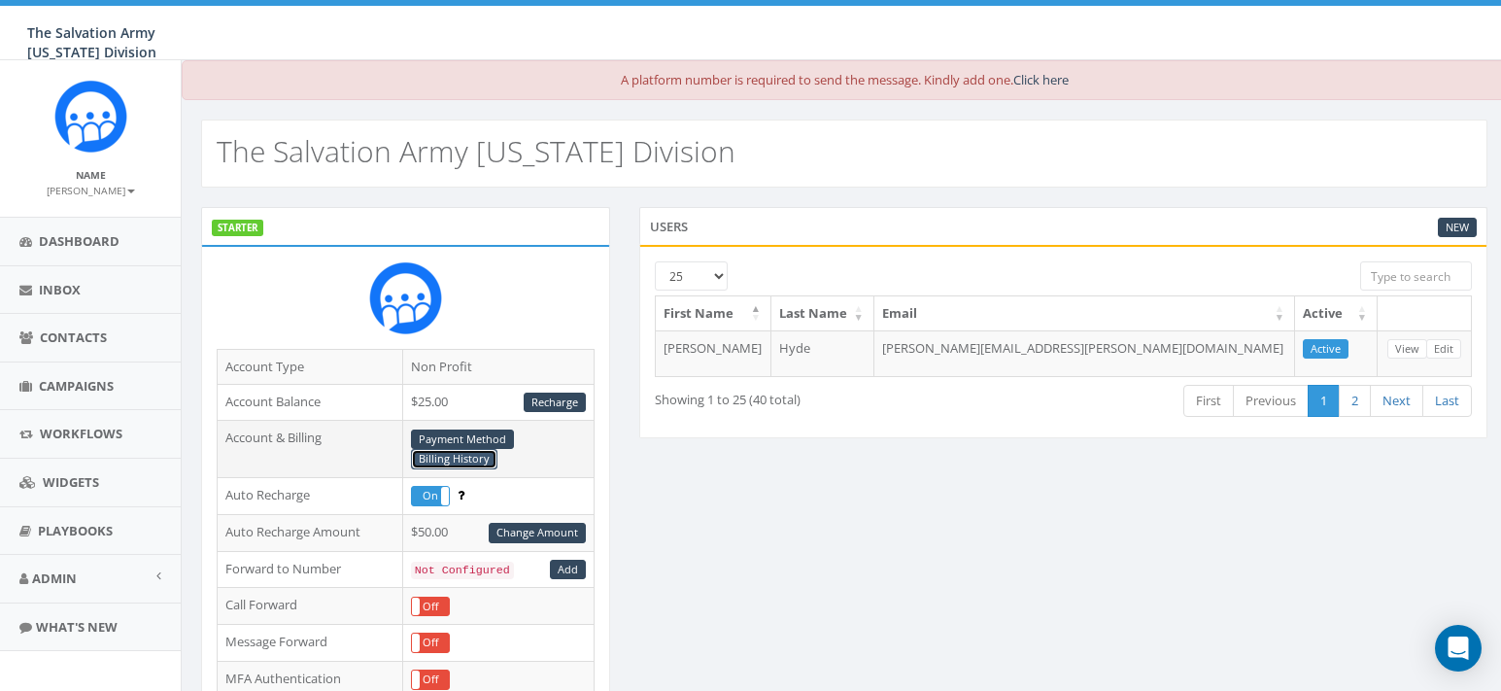
click at [455, 461] on link "Billing History" at bounding box center [454, 459] width 86 height 20
